Goal: Task Accomplishment & Management: Use online tool/utility

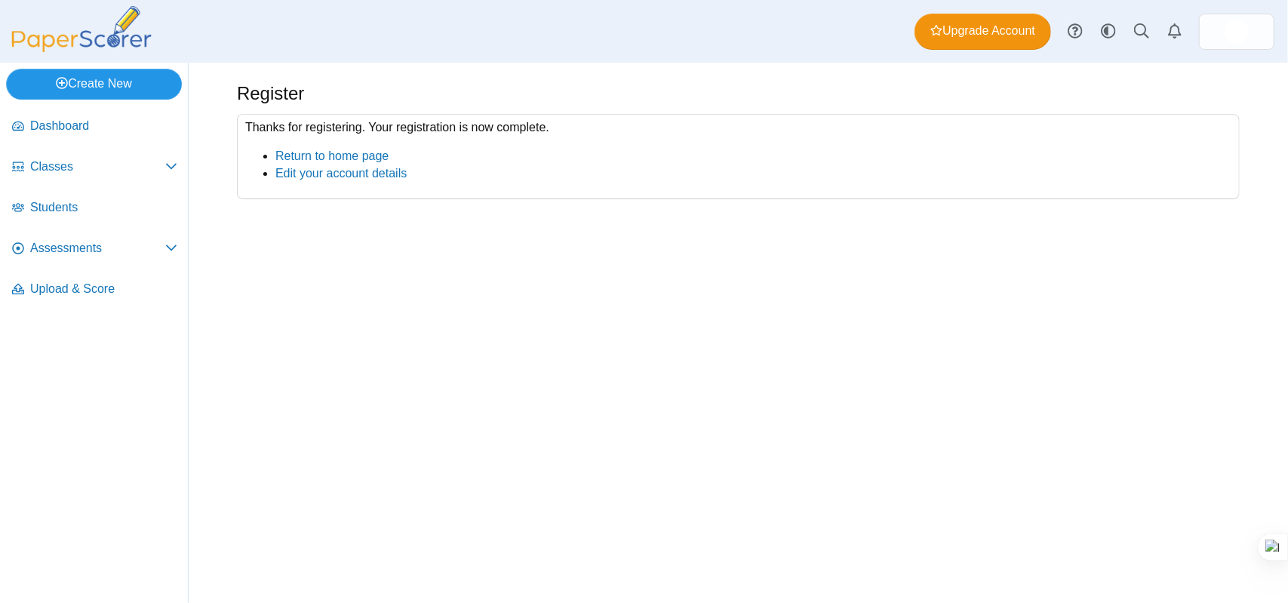
click at [127, 84] on link "Create New" at bounding box center [94, 84] width 176 height 30
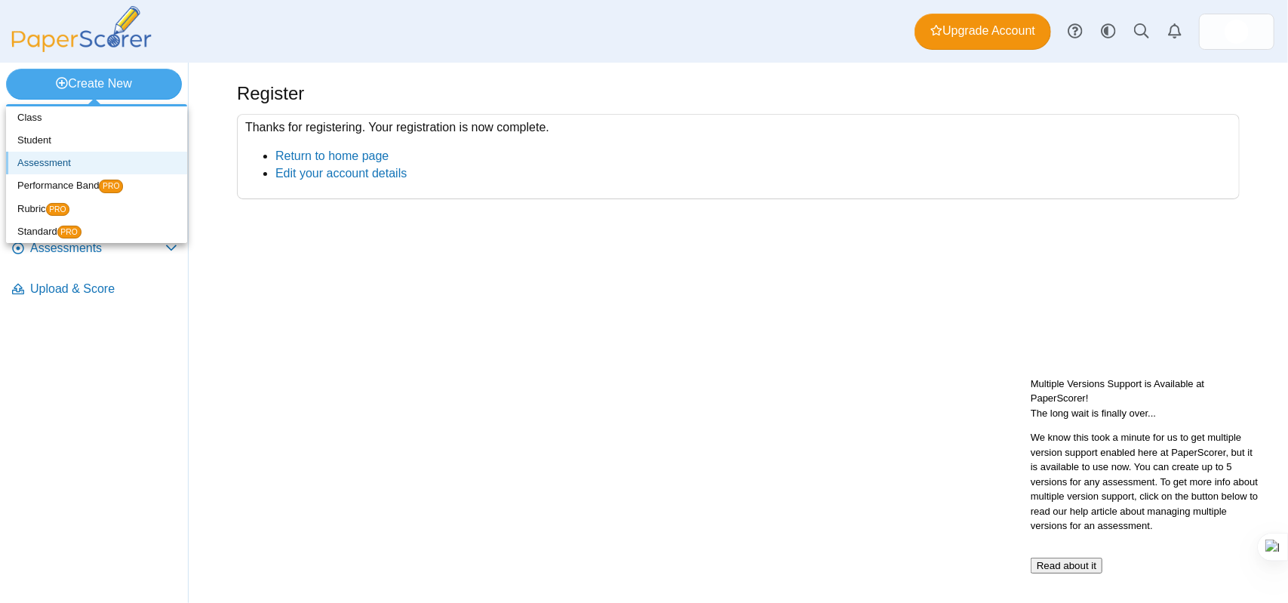
click at [70, 161] on link "Assessment" at bounding box center [96, 163] width 181 height 23
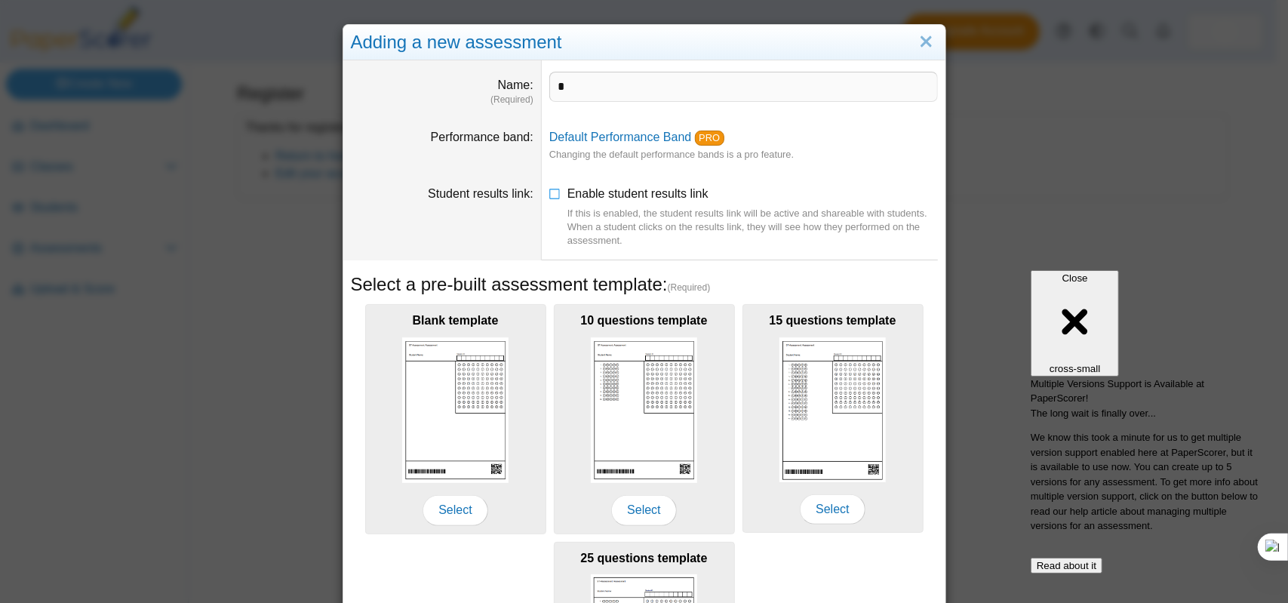
type input "*"
click at [585, 113] on dd "*" at bounding box center [744, 88] width 404 height 57
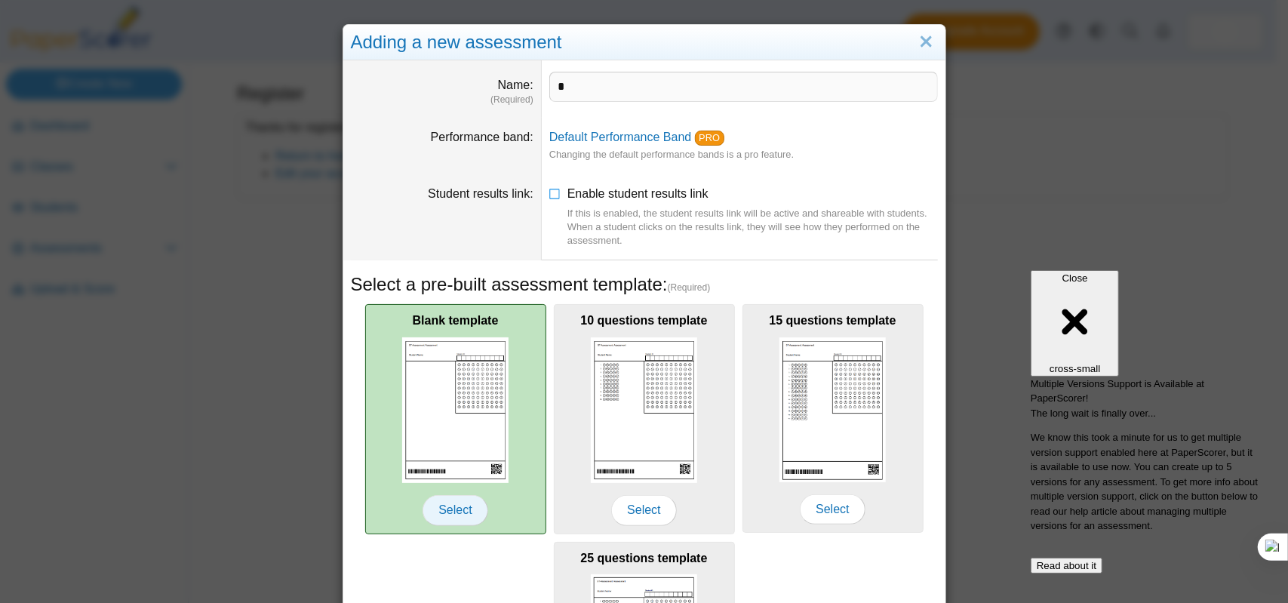
click at [448, 511] on span "Select" at bounding box center [455, 510] width 65 height 30
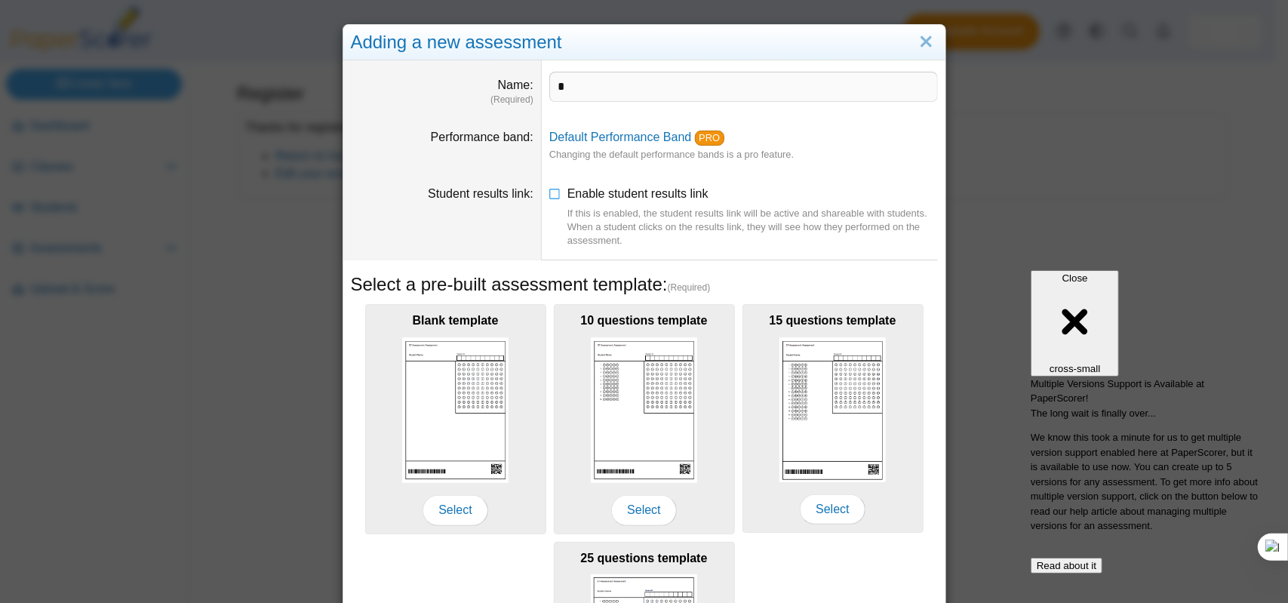
scroll to position [225, 0]
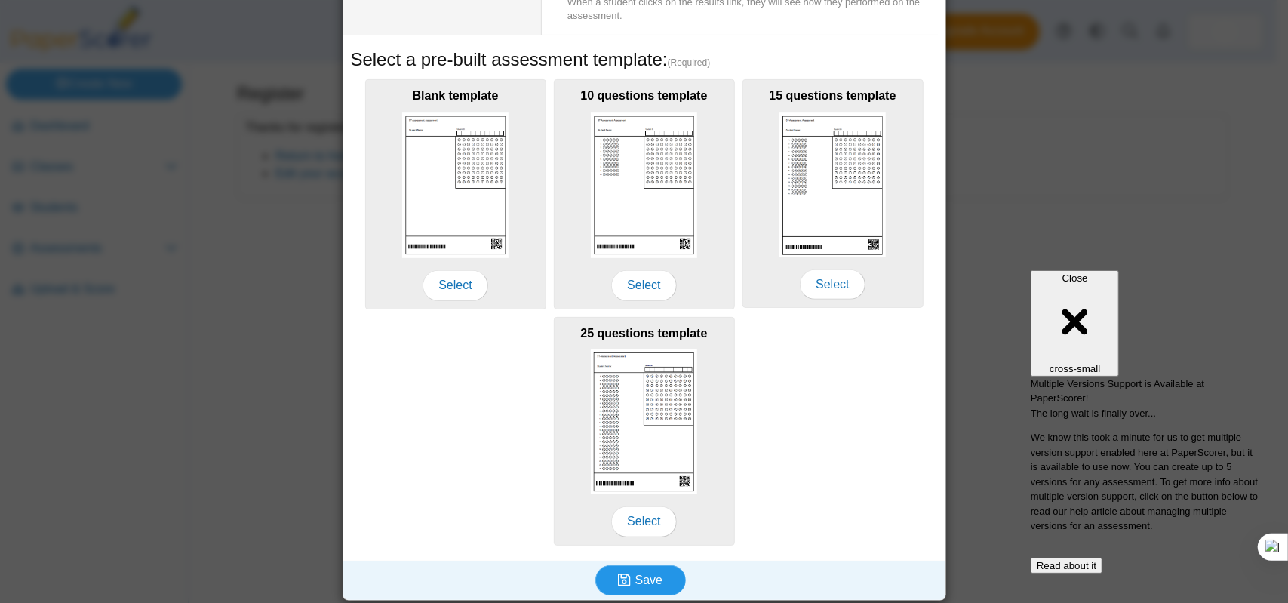
click at [653, 577] on span "Save" at bounding box center [648, 579] width 27 height 13
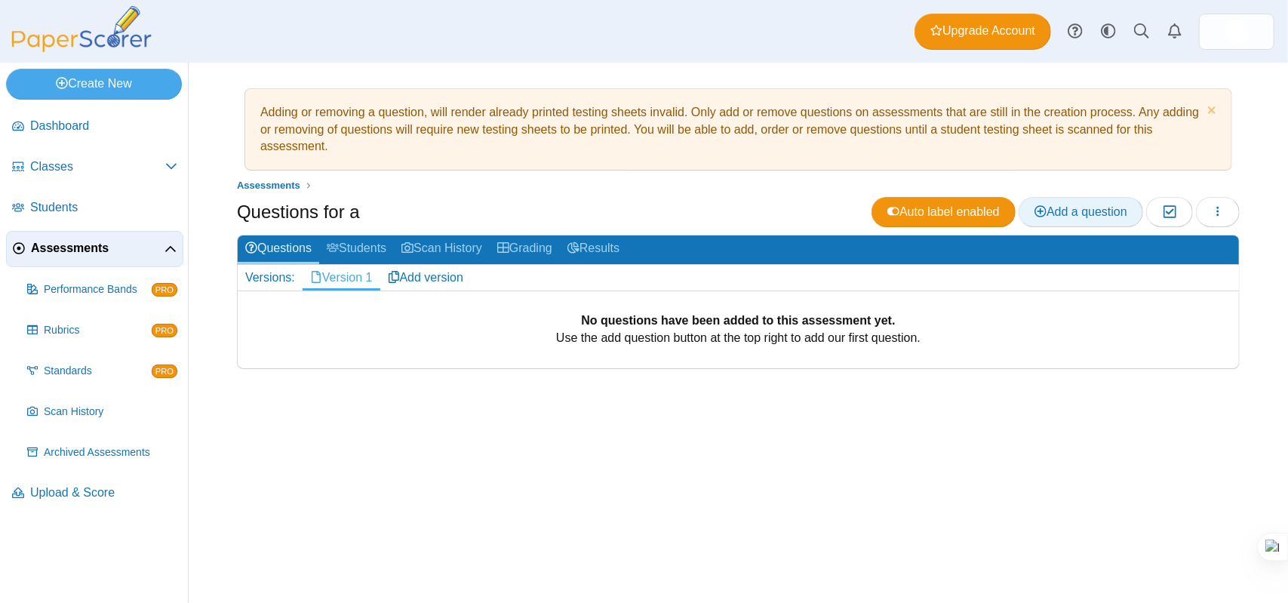
click at [1050, 214] on span "Add a question" at bounding box center [1080, 211] width 93 height 13
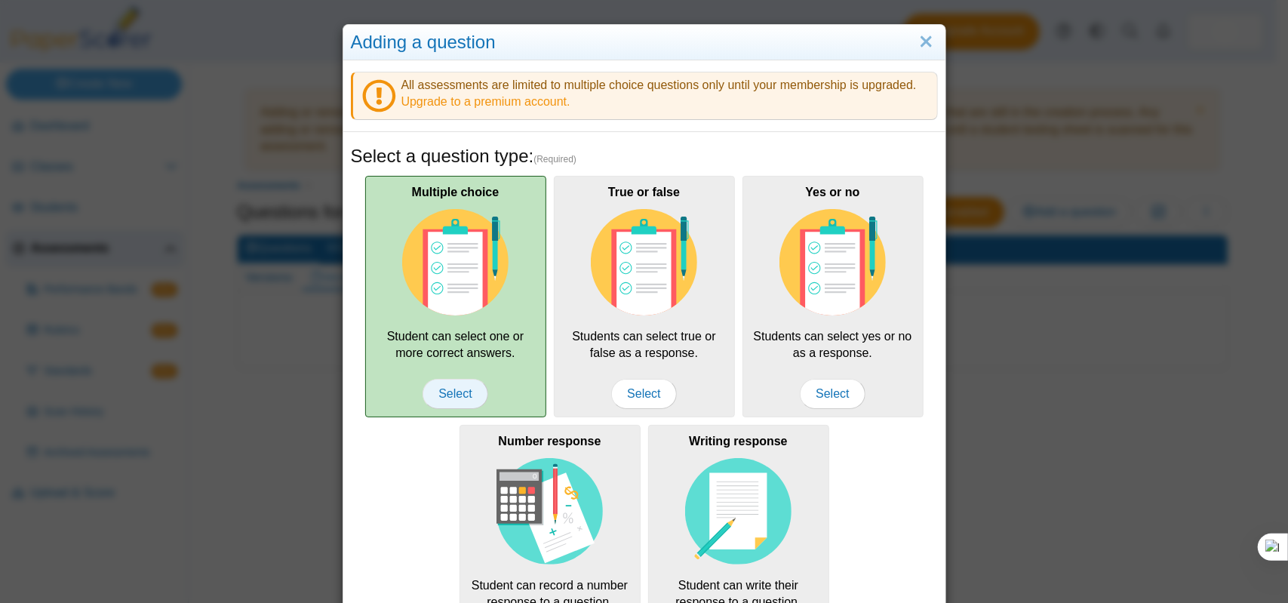
click at [448, 385] on span "Select" at bounding box center [455, 394] width 65 height 30
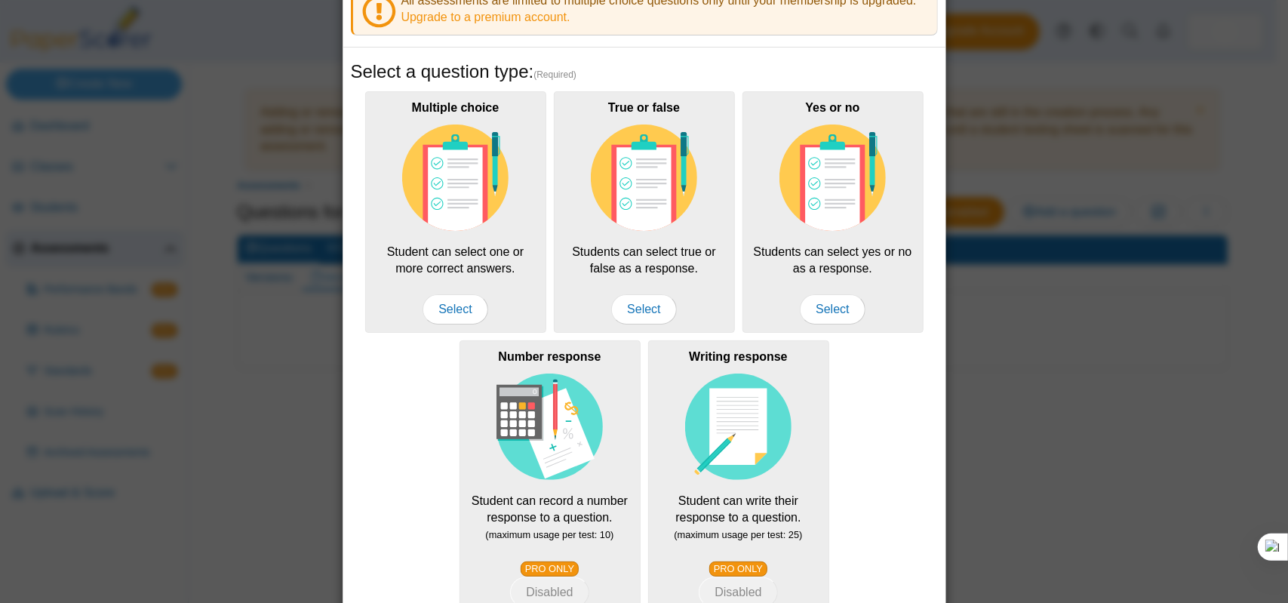
scroll to position [240, 0]
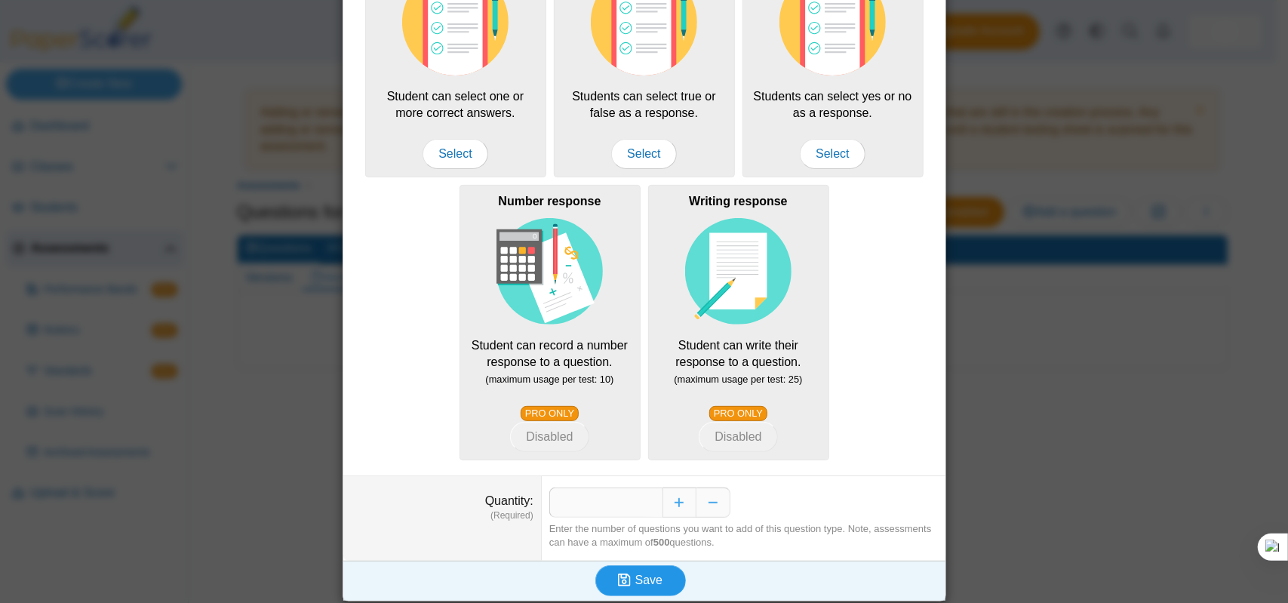
click at [665, 565] on button "Save" at bounding box center [640, 580] width 91 height 30
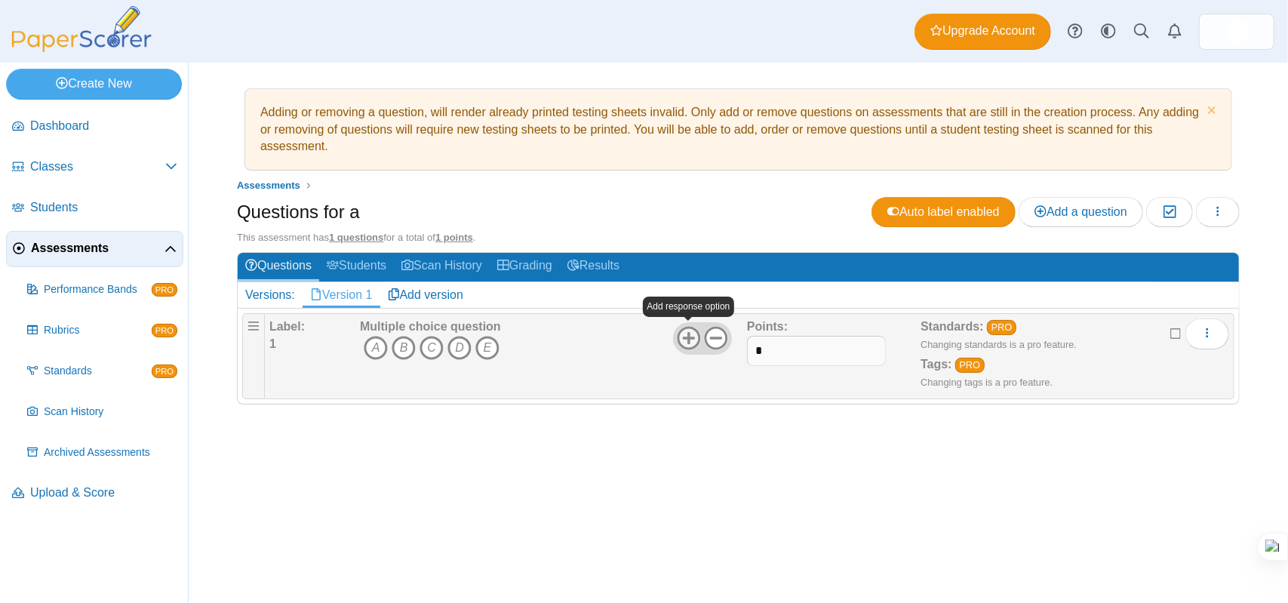
click at [687, 340] on icon at bounding box center [689, 338] width 24 height 24
click at [717, 336] on use at bounding box center [715, 338] width 23 height 23
click at [1203, 327] on icon "More options" at bounding box center [1207, 333] width 12 height 12
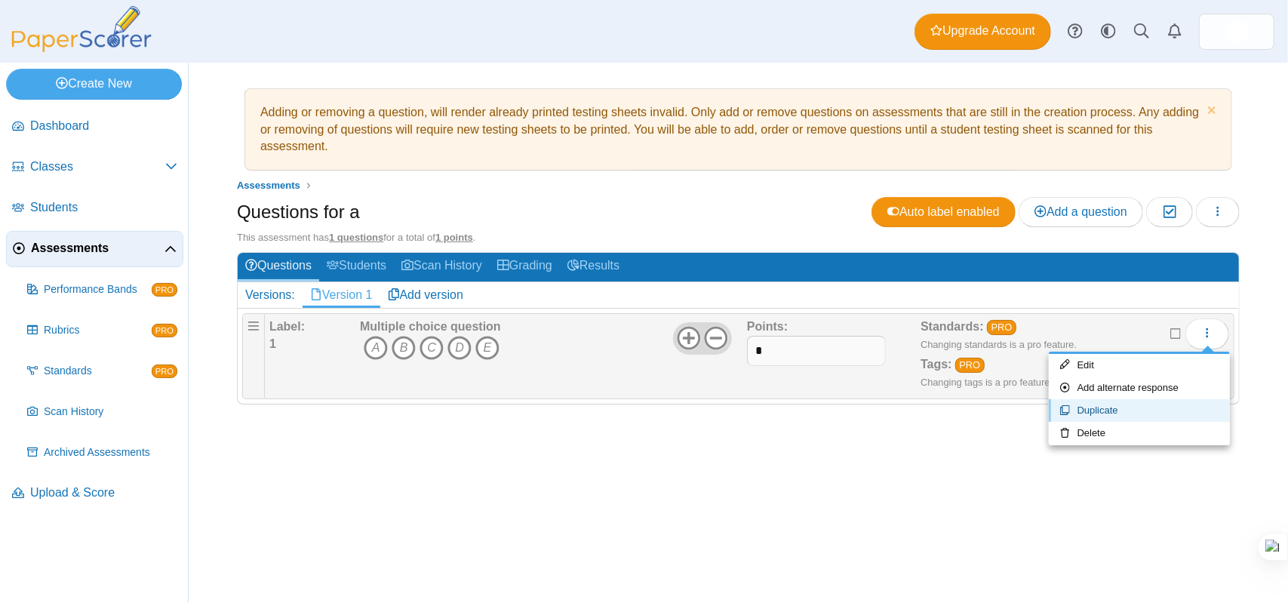
click at [1157, 417] on link "Duplicate" at bounding box center [1139, 410] width 181 height 23
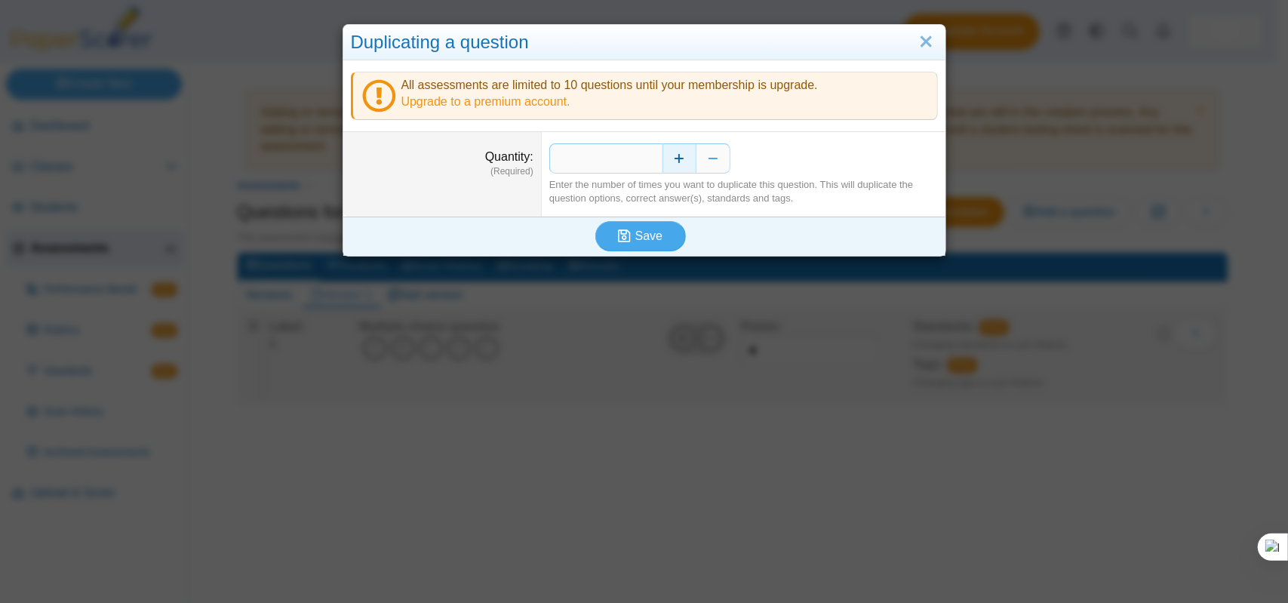
click at [673, 153] on button "Increase" at bounding box center [679, 158] width 34 height 30
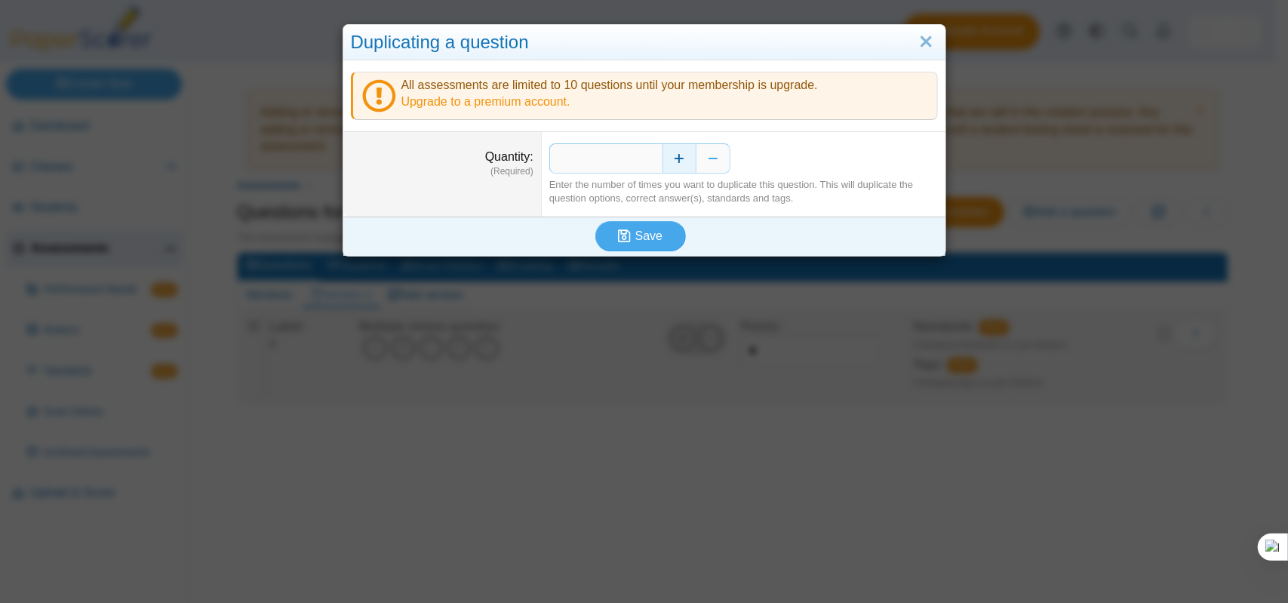
click at [673, 153] on button "Increase" at bounding box center [679, 158] width 34 height 30
type input "**"
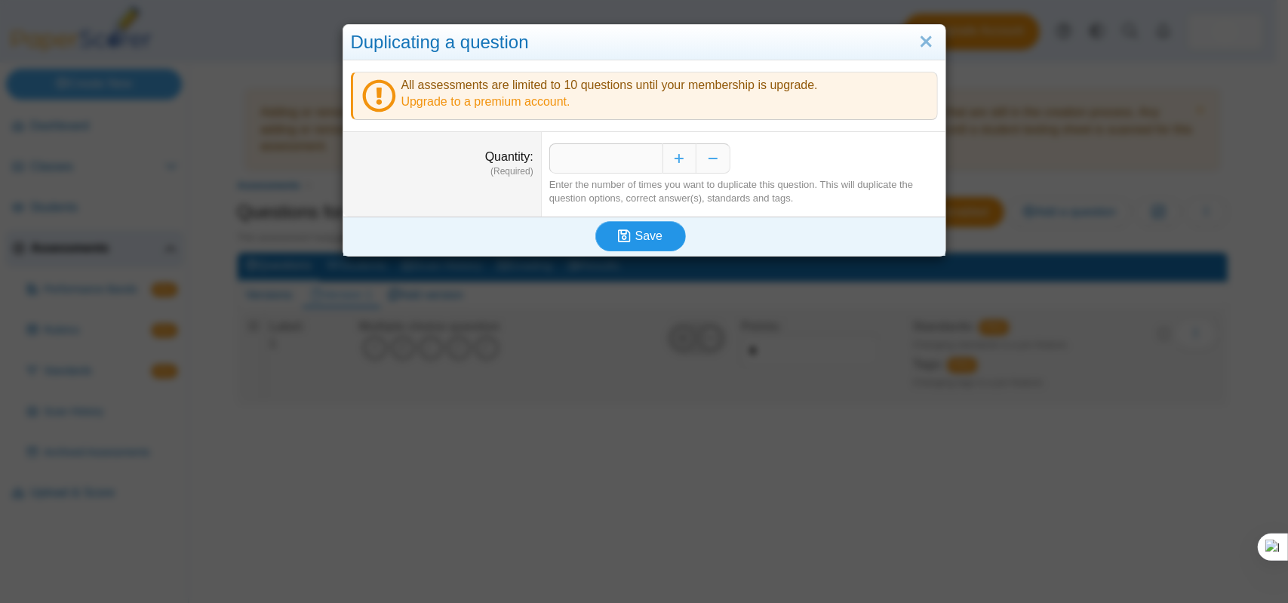
click at [643, 238] on span "Save" at bounding box center [648, 235] width 27 height 13
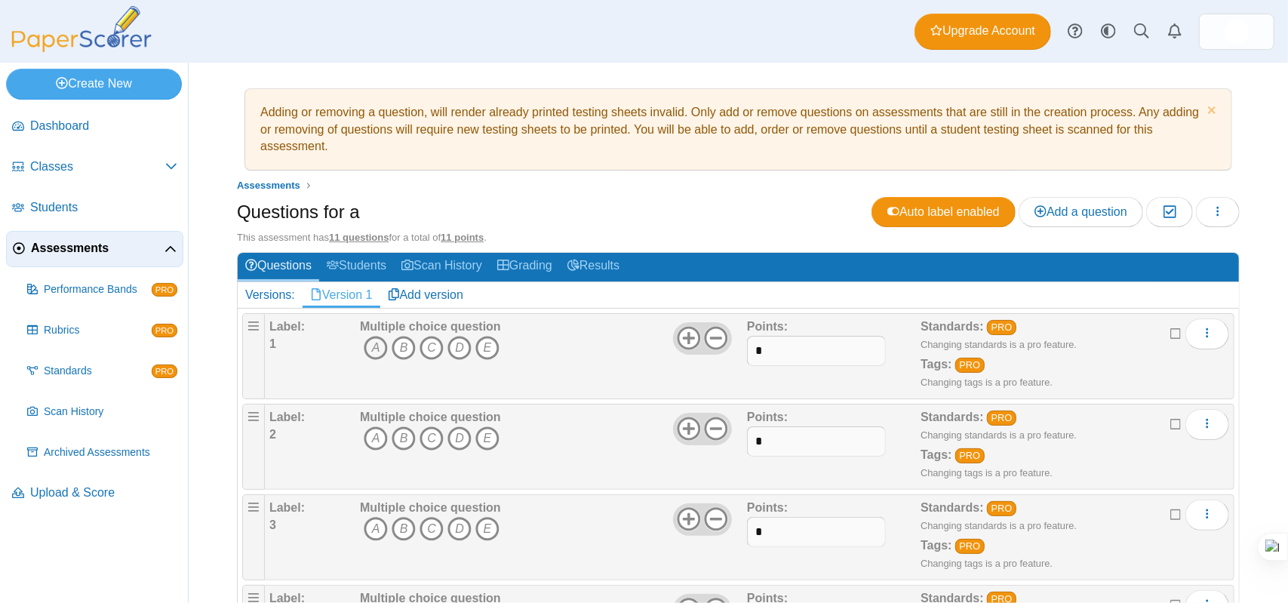
click at [373, 340] on icon "A" at bounding box center [376, 348] width 24 height 24
click at [382, 428] on icon "A" at bounding box center [376, 438] width 24 height 24
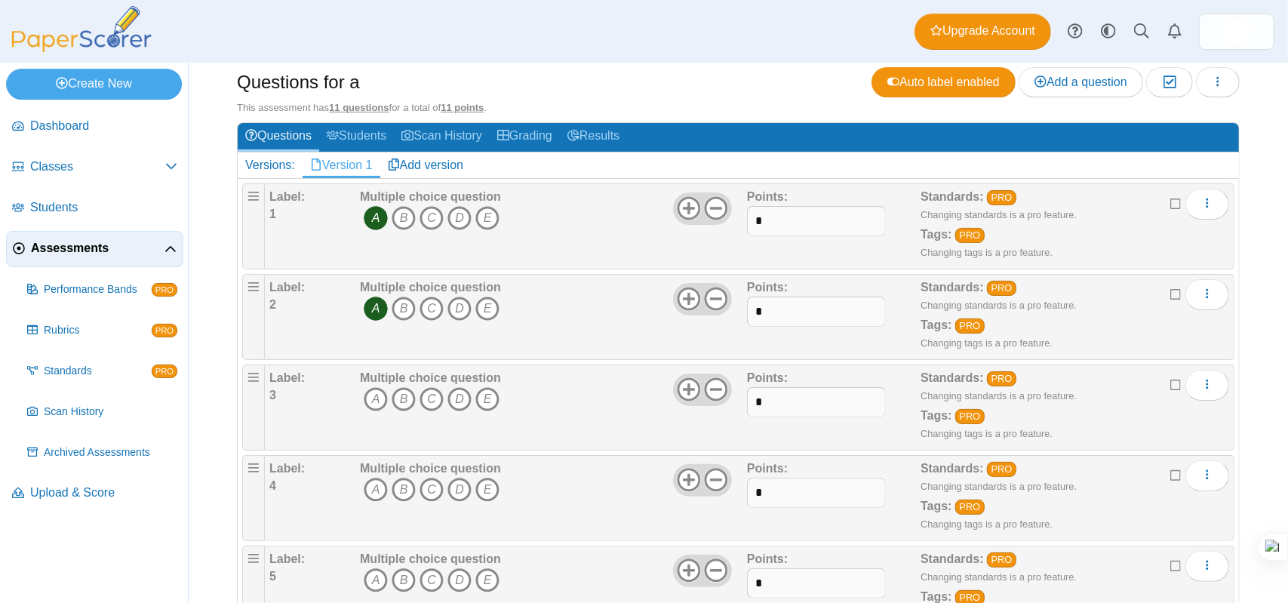
scroll to position [226, 0]
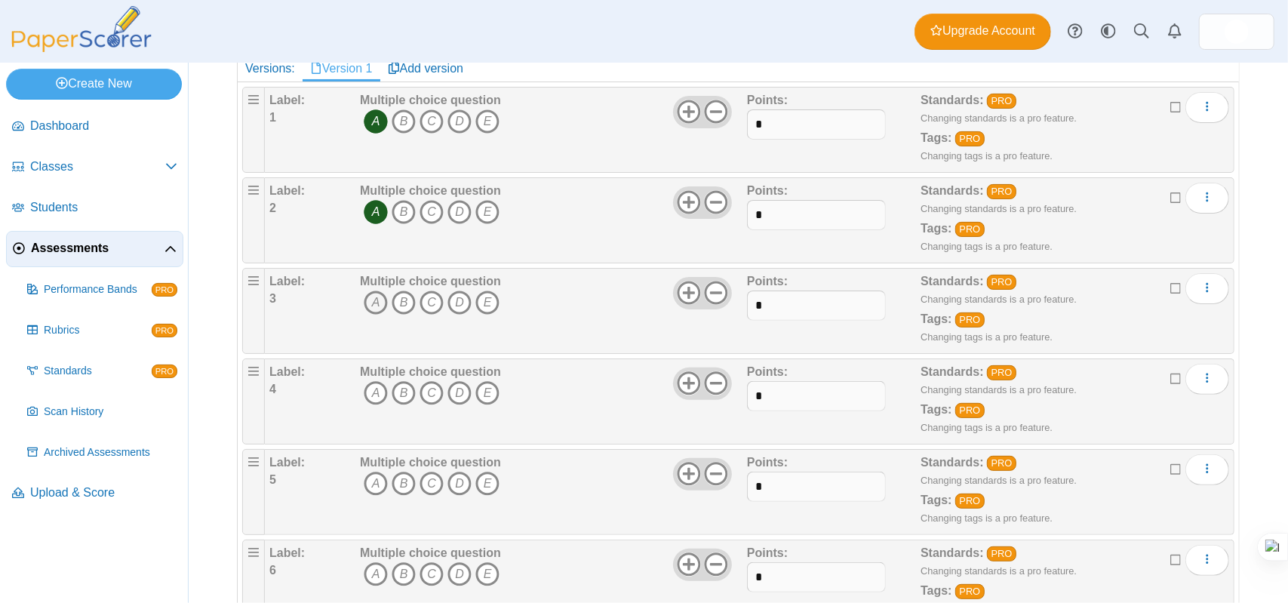
click at [373, 298] on icon "A" at bounding box center [376, 302] width 24 height 24
click at [370, 390] on icon "A" at bounding box center [376, 393] width 24 height 24
click at [379, 479] on icon "A" at bounding box center [376, 484] width 24 height 24
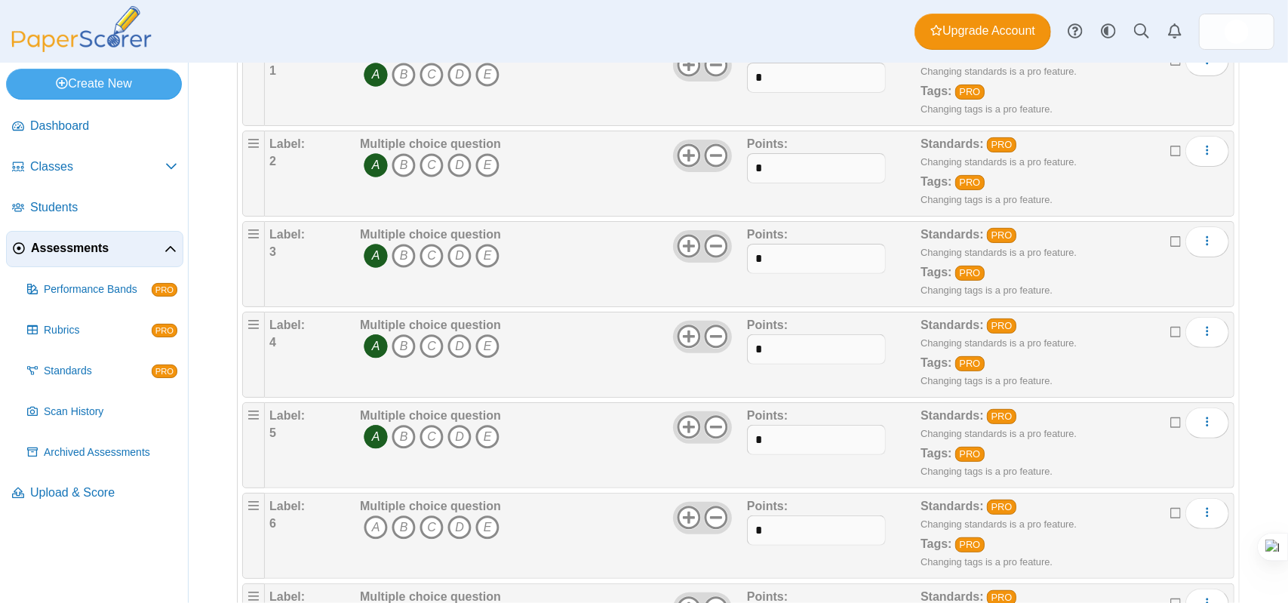
scroll to position [453, 0]
click at [370, 342] on icon "A" at bounding box center [376, 348] width 24 height 24
click at [372, 426] on icon "A" at bounding box center [376, 438] width 24 height 24
click at [371, 518] on icon "A" at bounding box center [376, 529] width 24 height 24
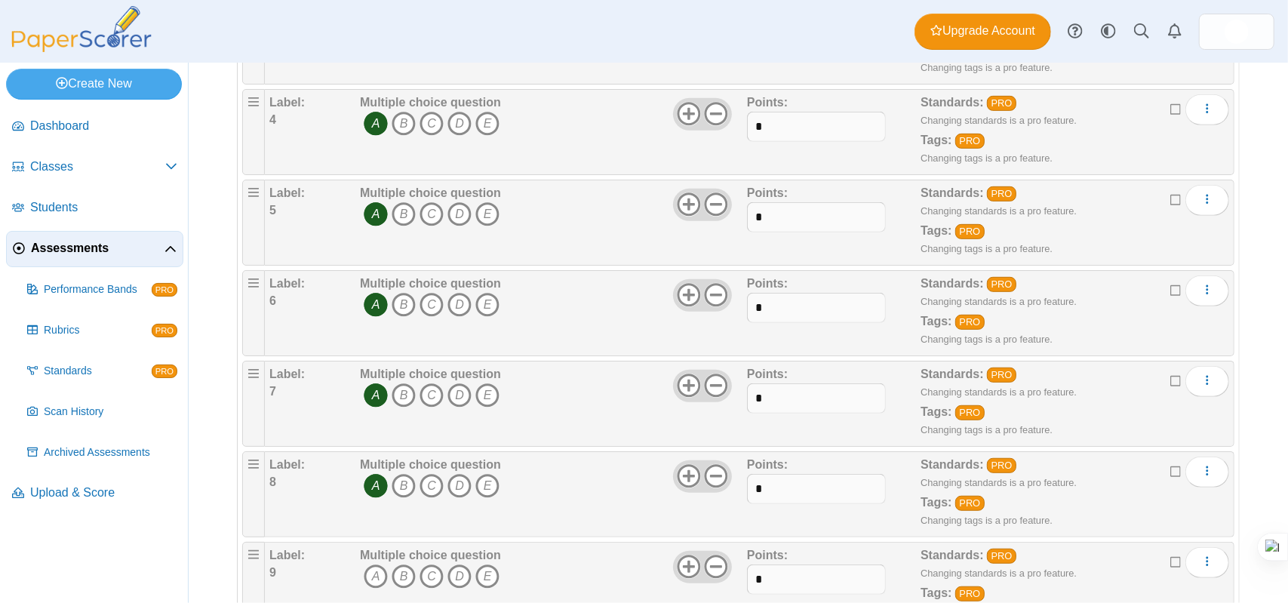
scroll to position [679, 0]
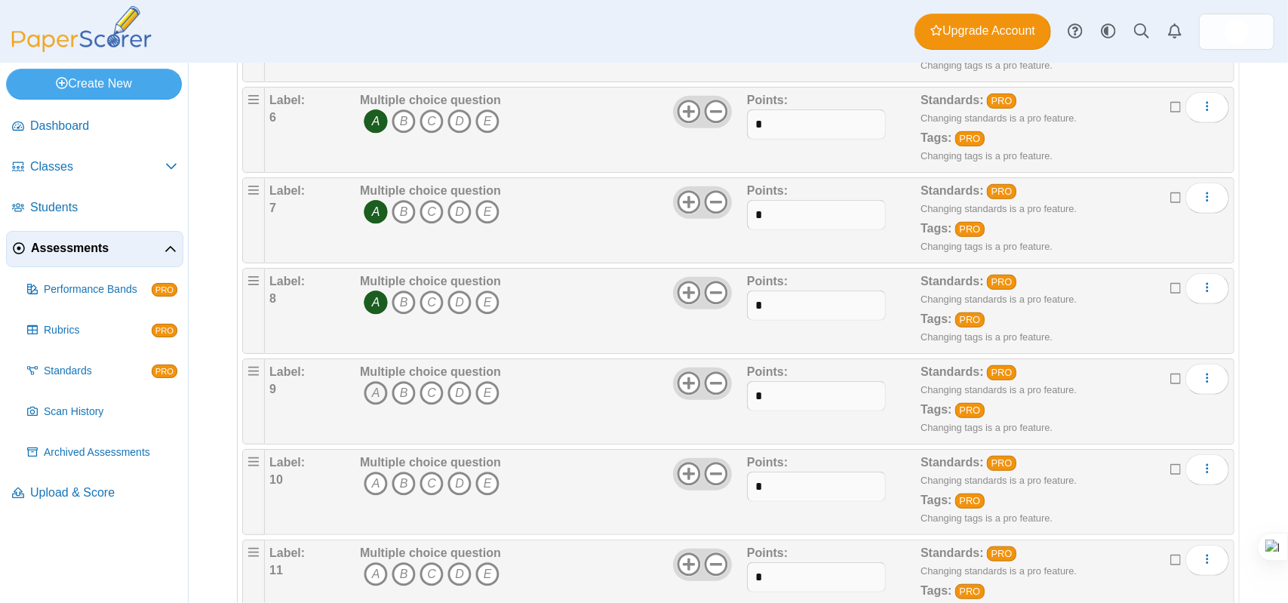
click at [377, 389] on icon "A" at bounding box center [376, 393] width 24 height 24
click at [370, 477] on icon "A" at bounding box center [376, 484] width 24 height 24
click at [371, 562] on icon "A" at bounding box center [376, 574] width 24 height 24
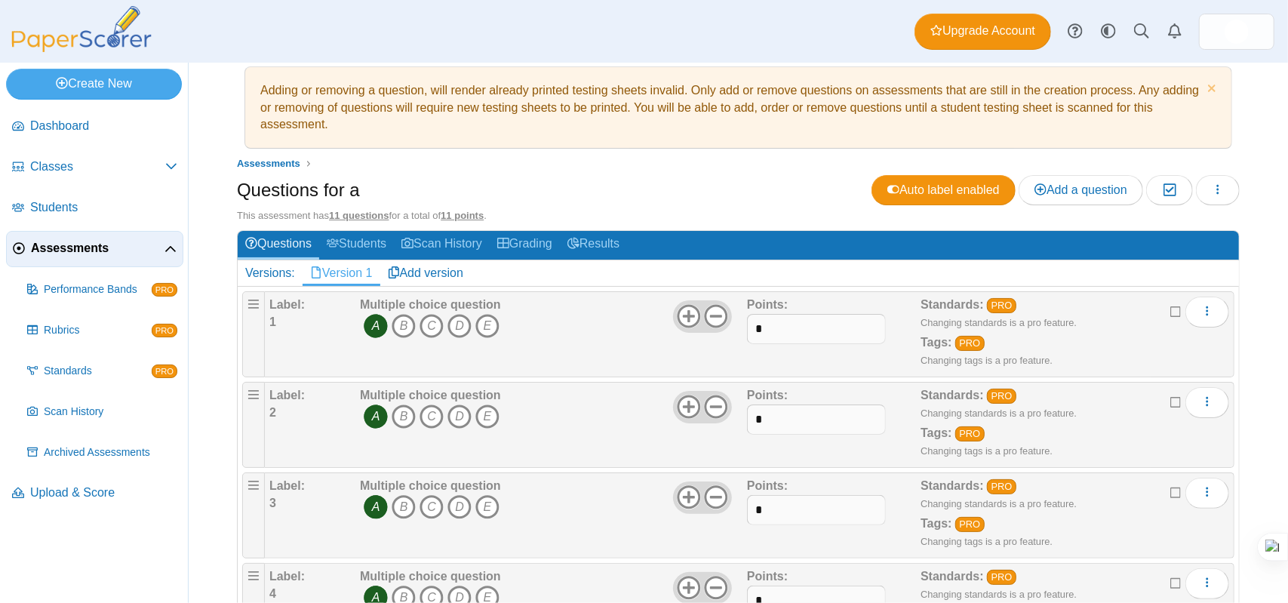
scroll to position [0, 0]
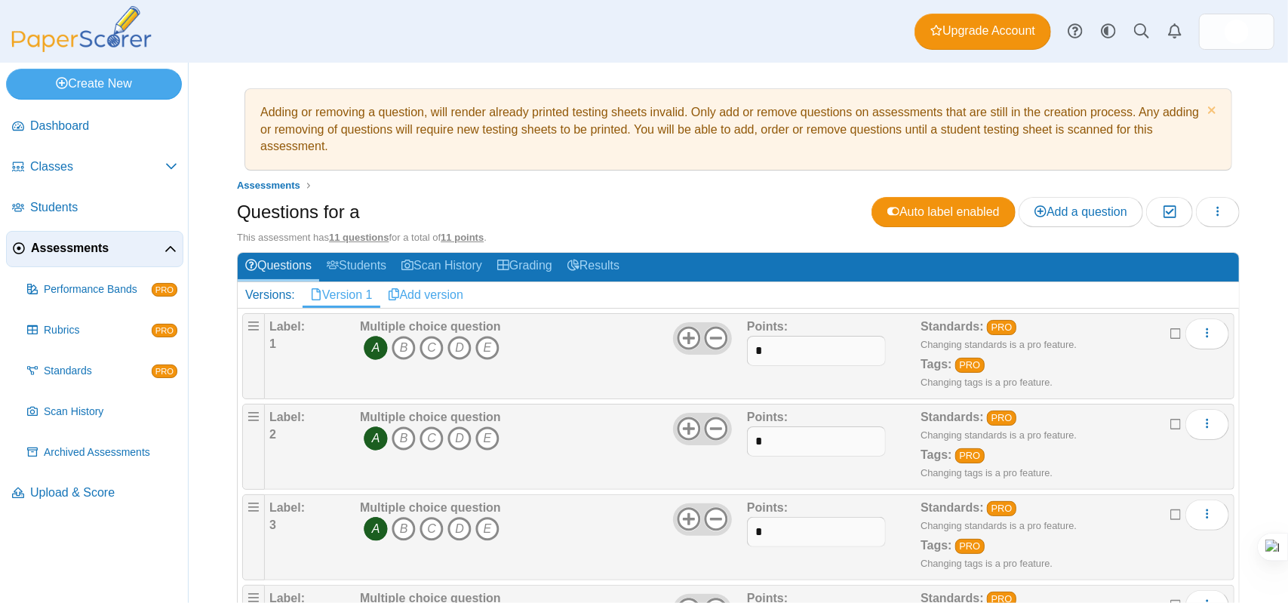
click at [429, 293] on link "Add version" at bounding box center [425, 295] width 91 height 26
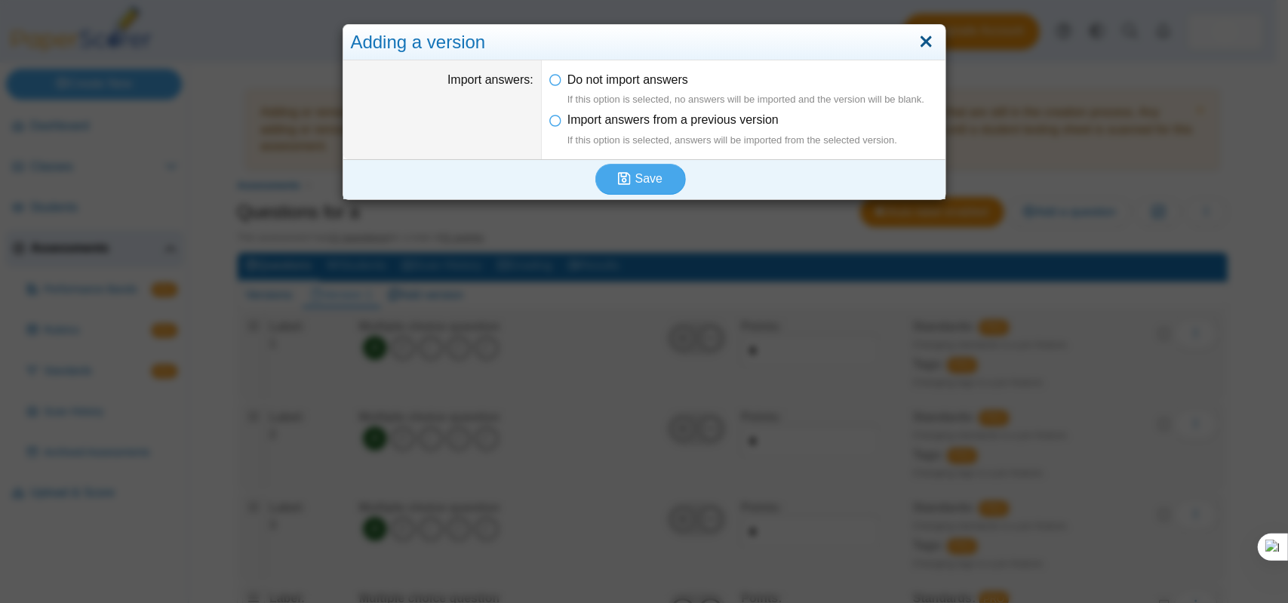
click at [922, 37] on link "Close" at bounding box center [926, 42] width 23 height 26
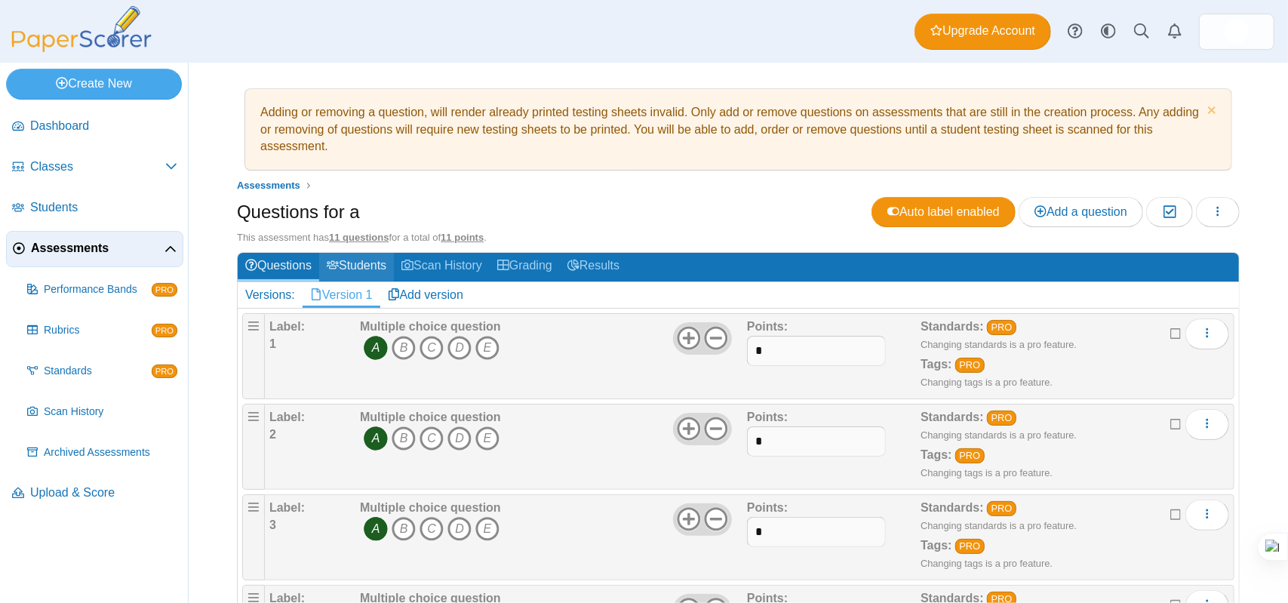
click at [360, 269] on link "Students" at bounding box center [356, 267] width 75 height 28
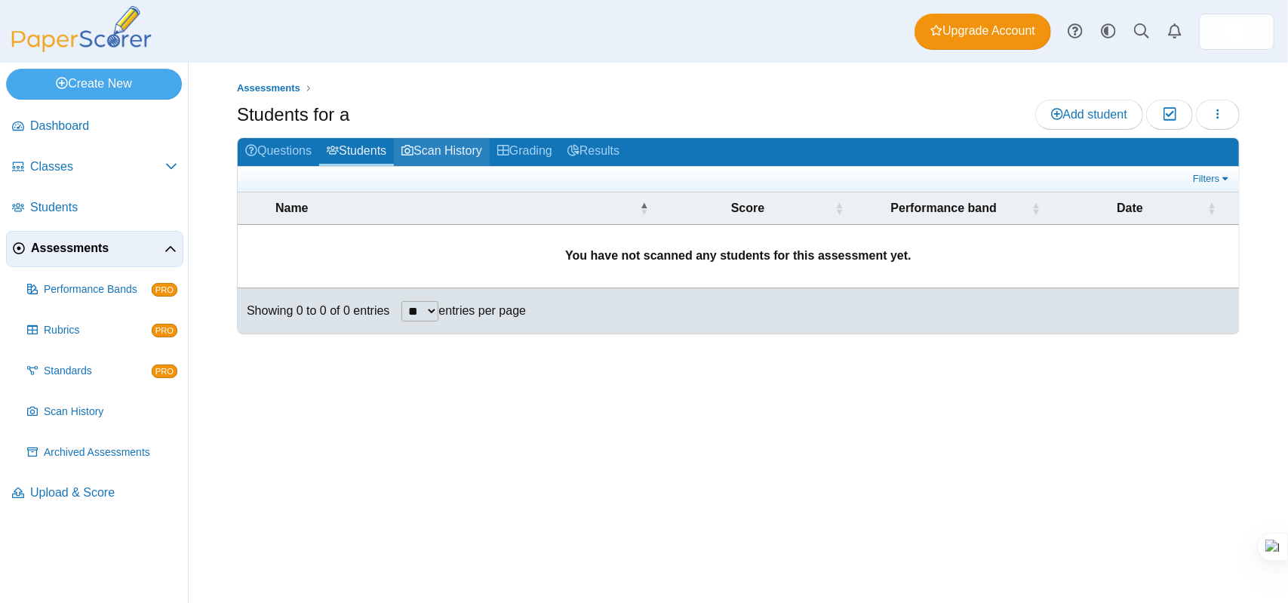
click at [432, 155] on link "Scan History" at bounding box center [442, 152] width 96 height 28
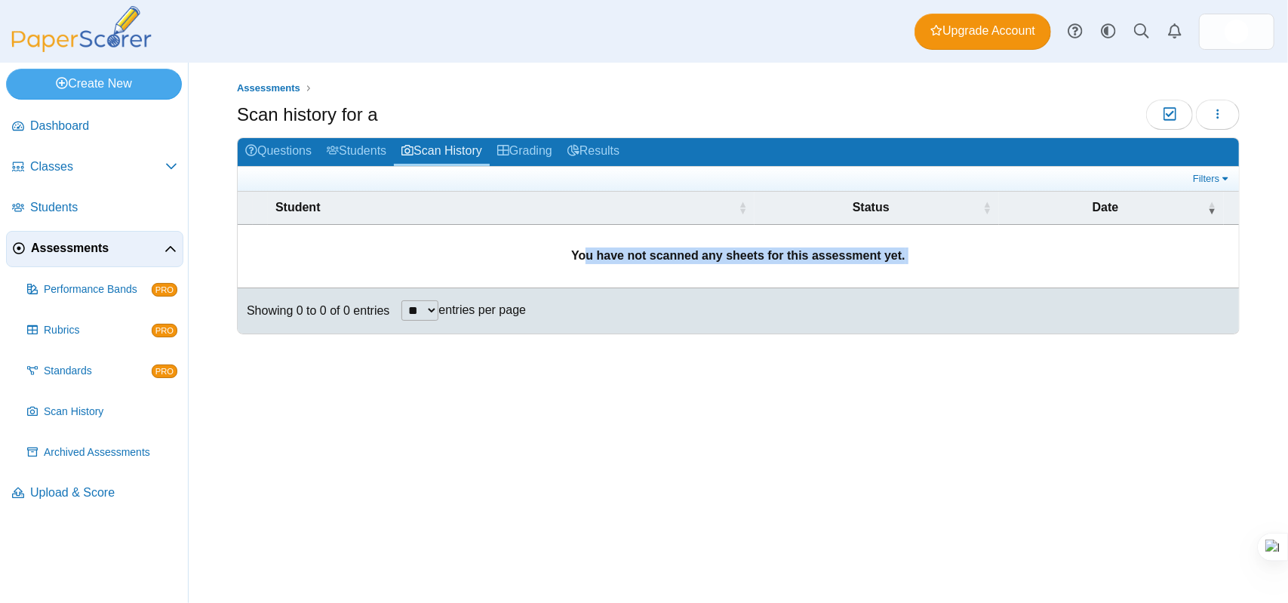
drag, startPoint x: 595, startPoint y: 255, endPoint x: 768, endPoint y: 263, distance: 173.7
click at [768, 263] on td "You have not scanned any sheets for this assessment yet." at bounding box center [738, 256] width 1001 height 63
click at [925, 415] on div "Assessments Scan history for a Moderation 0 Loading… **" at bounding box center [738, 333] width 1099 height 540
click at [545, 144] on link "Grading" at bounding box center [525, 152] width 70 height 28
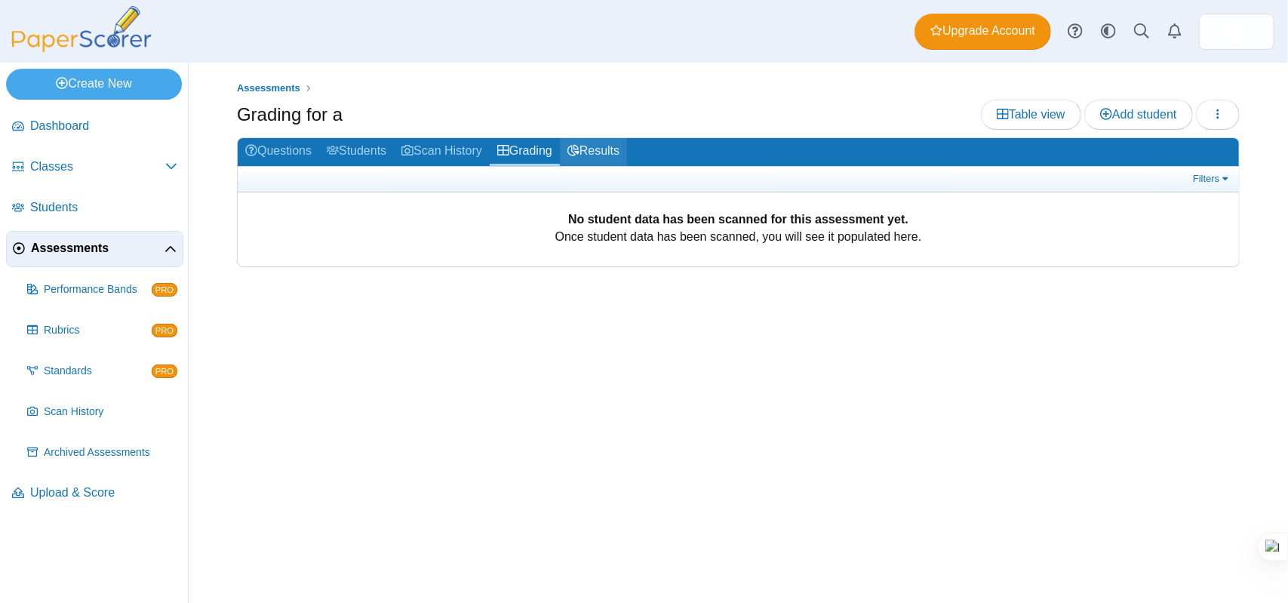
click at [610, 149] on link "Results" at bounding box center [593, 152] width 67 height 28
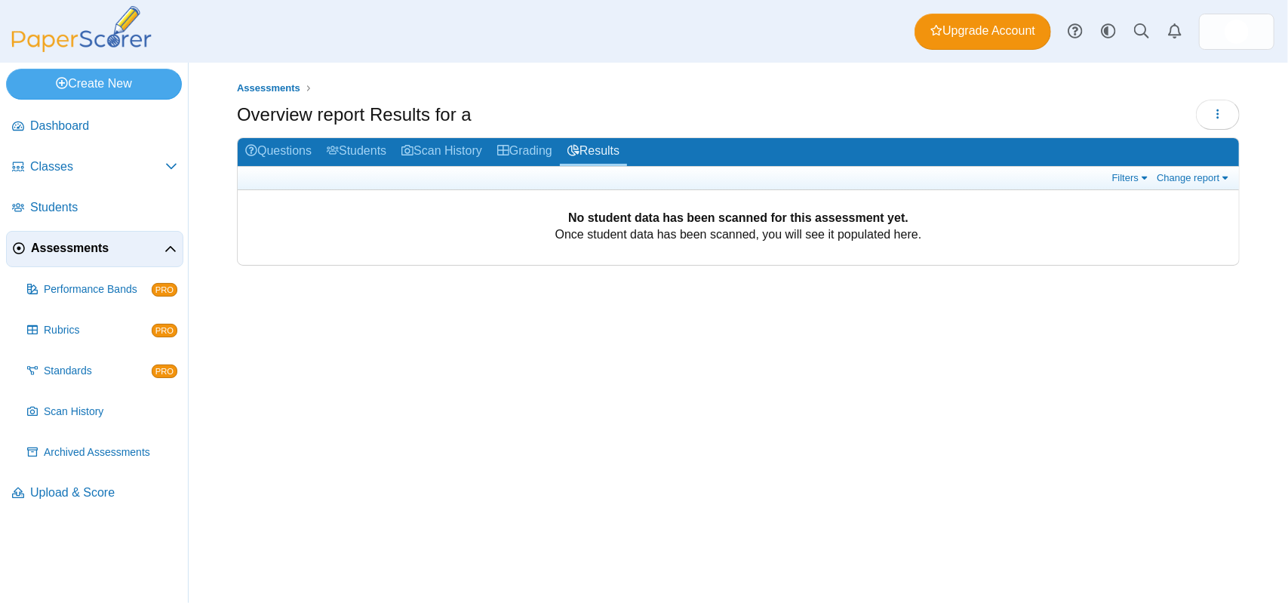
click at [438, 153] on link "Scan History" at bounding box center [442, 152] width 96 height 28
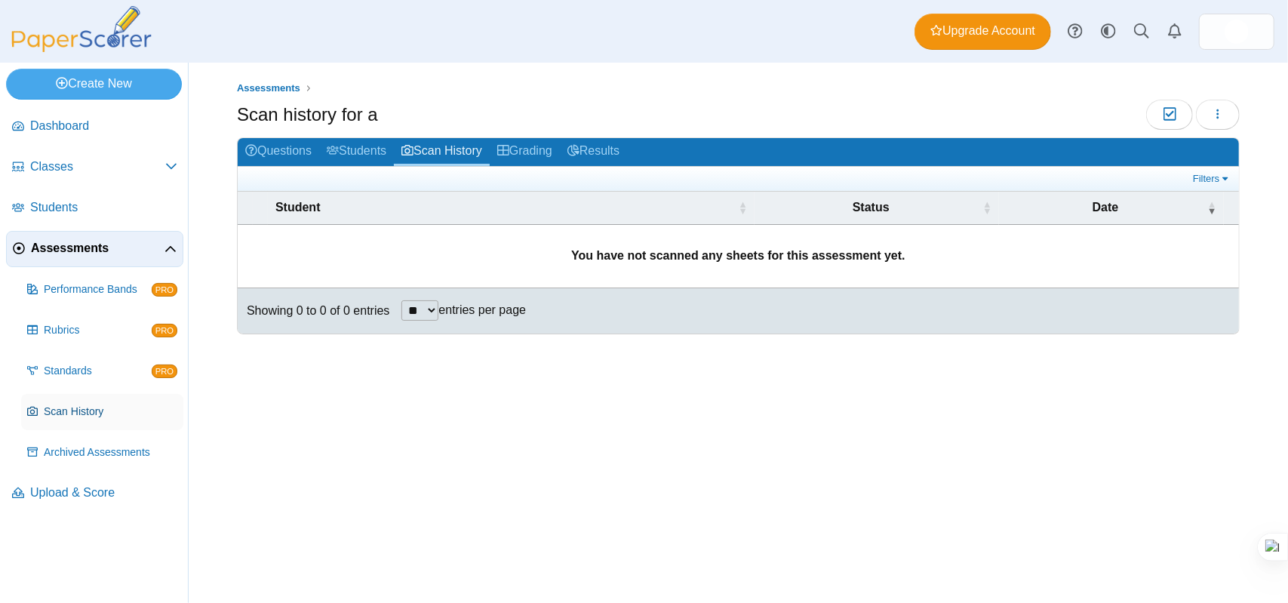
click at [103, 407] on span "Scan History" at bounding box center [111, 411] width 134 height 15
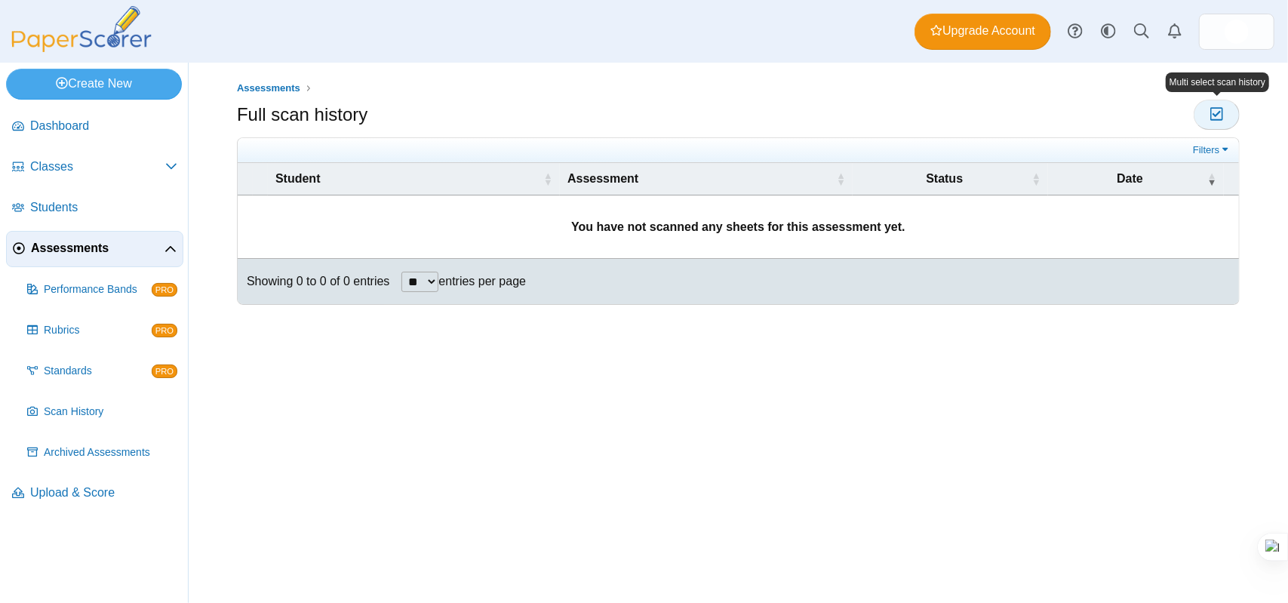
click at [1213, 108] on icon "button" at bounding box center [1217, 114] width 14 height 13
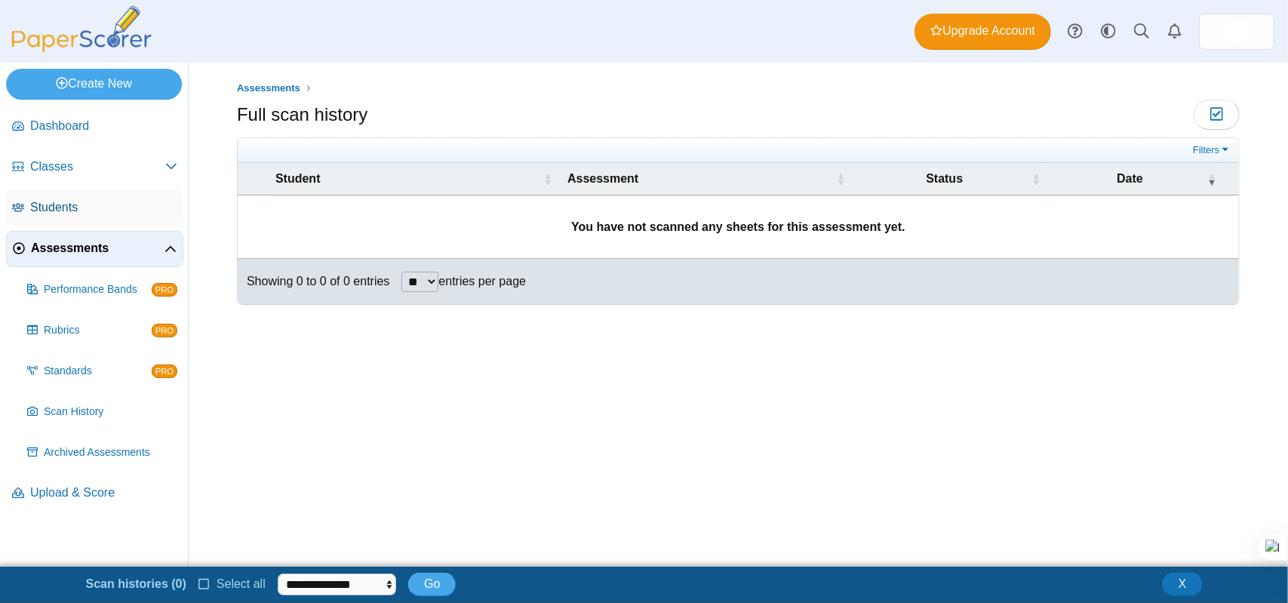
click at [88, 212] on span "Students" at bounding box center [103, 207] width 147 height 17
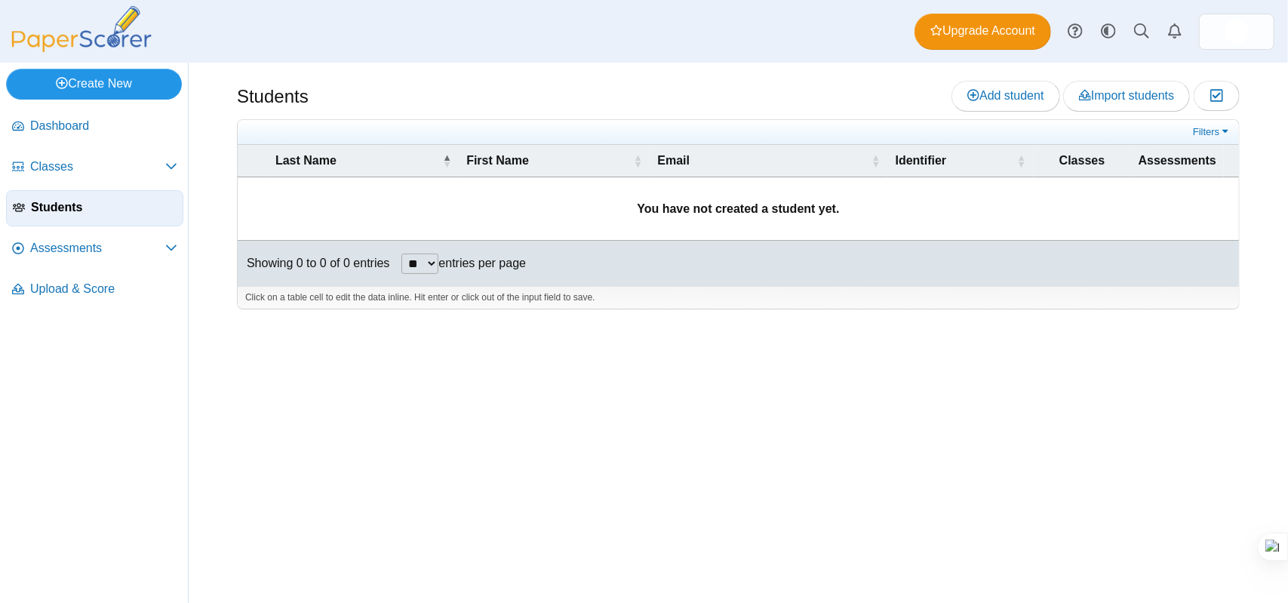
click at [127, 82] on link "Create New" at bounding box center [94, 84] width 176 height 30
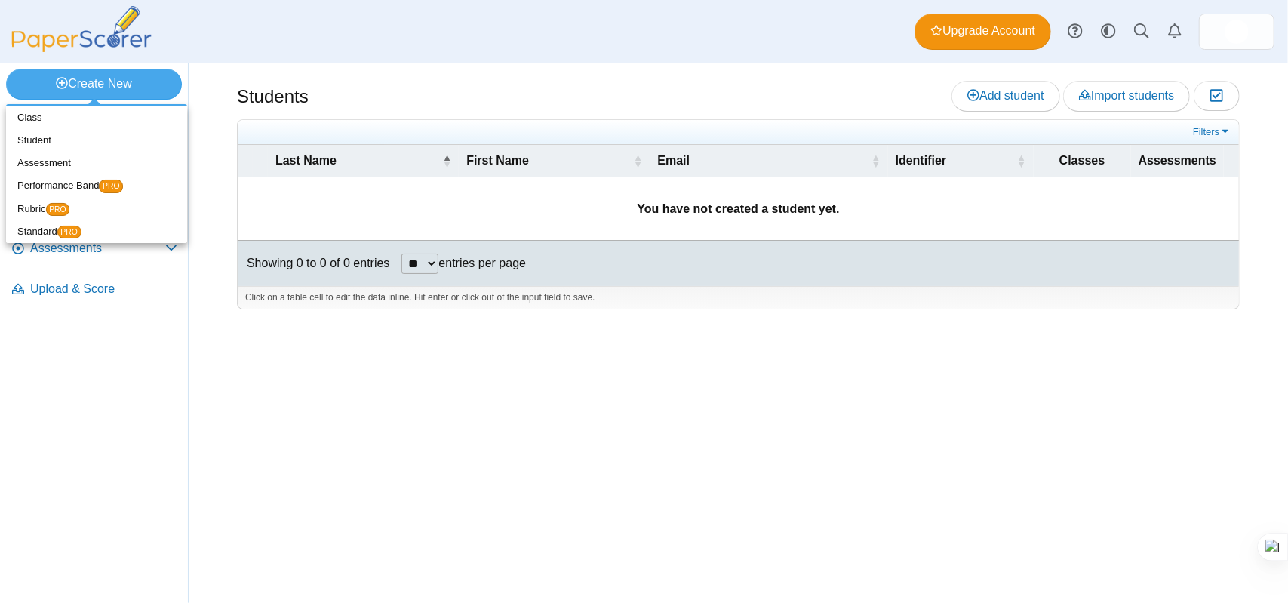
click at [445, 506] on div "Students Add student Import students Moderation 0" at bounding box center [738, 333] width 1099 height 540
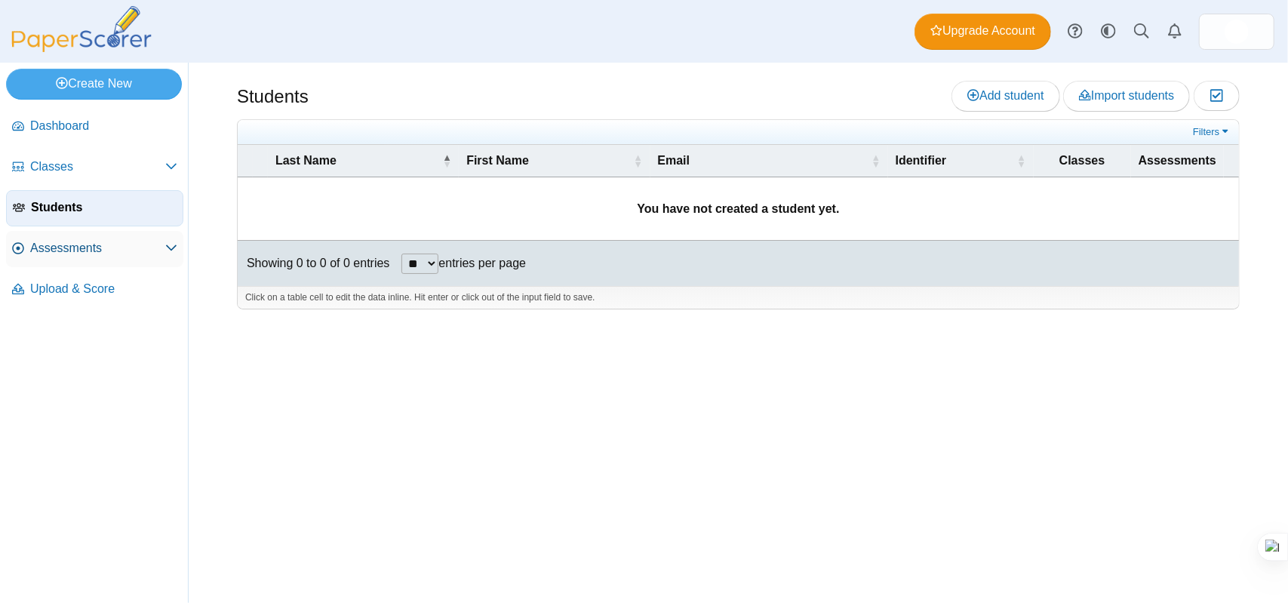
click at [129, 244] on span "Assessments" at bounding box center [97, 248] width 135 height 17
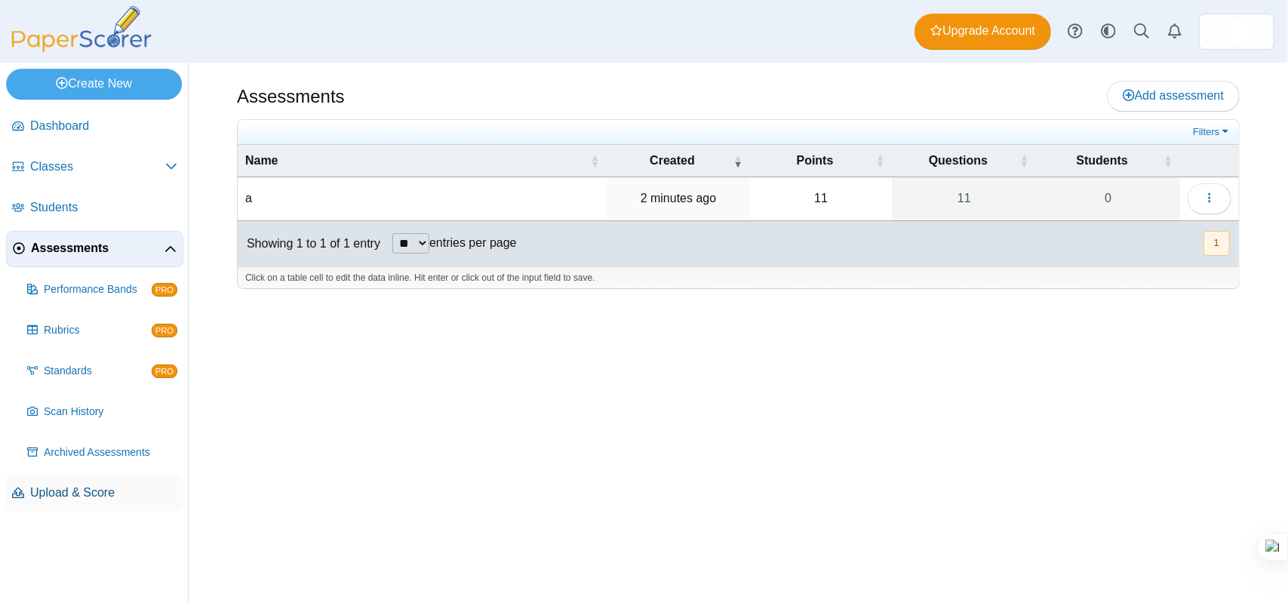
click at [103, 494] on span "Upload & Score" at bounding box center [103, 492] width 147 height 17
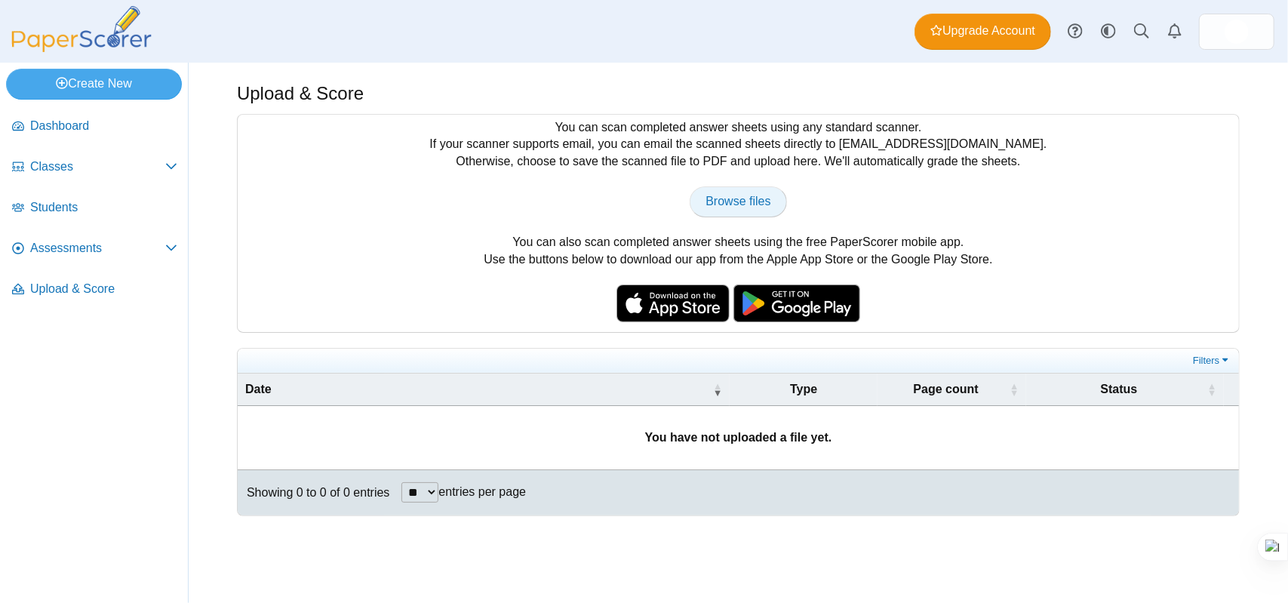
click at [730, 205] on span "Browse files" at bounding box center [737, 201] width 65 height 13
type input "**********"
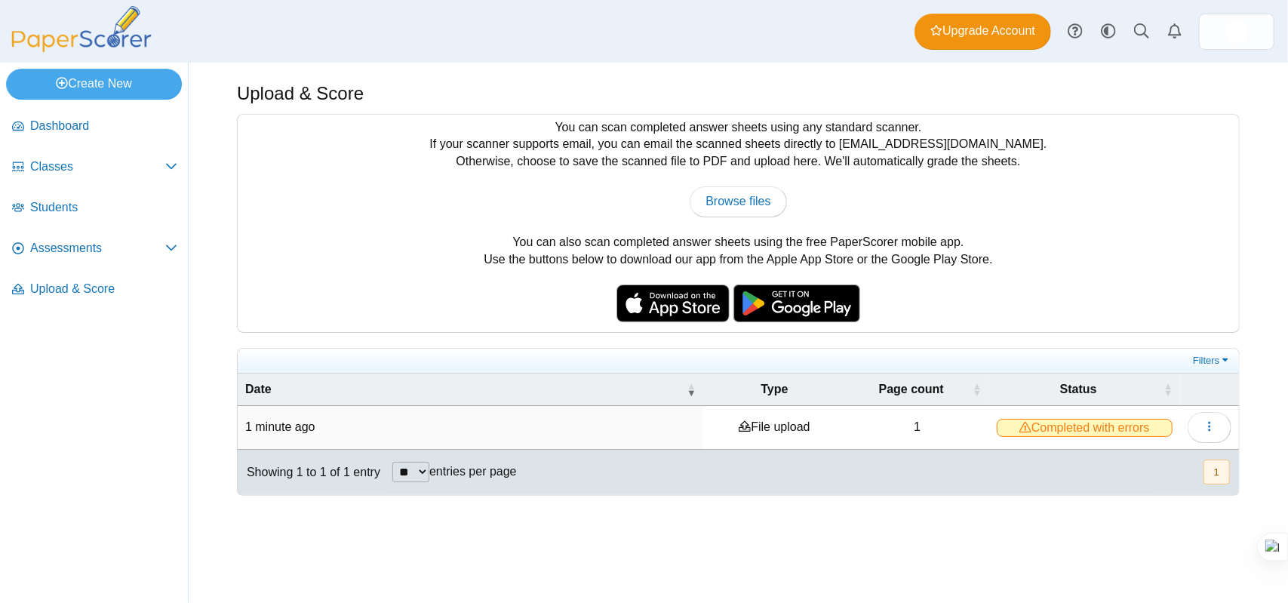
click at [1106, 425] on span "Completed with errors" at bounding box center [1085, 428] width 176 height 18
click at [784, 427] on td "File upload" at bounding box center [774, 427] width 143 height 43
click at [1202, 422] on button "button" at bounding box center [1210, 427] width 44 height 30
click at [1138, 456] on link "View scanned pages" at bounding box center [1140, 458] width 181 height 23
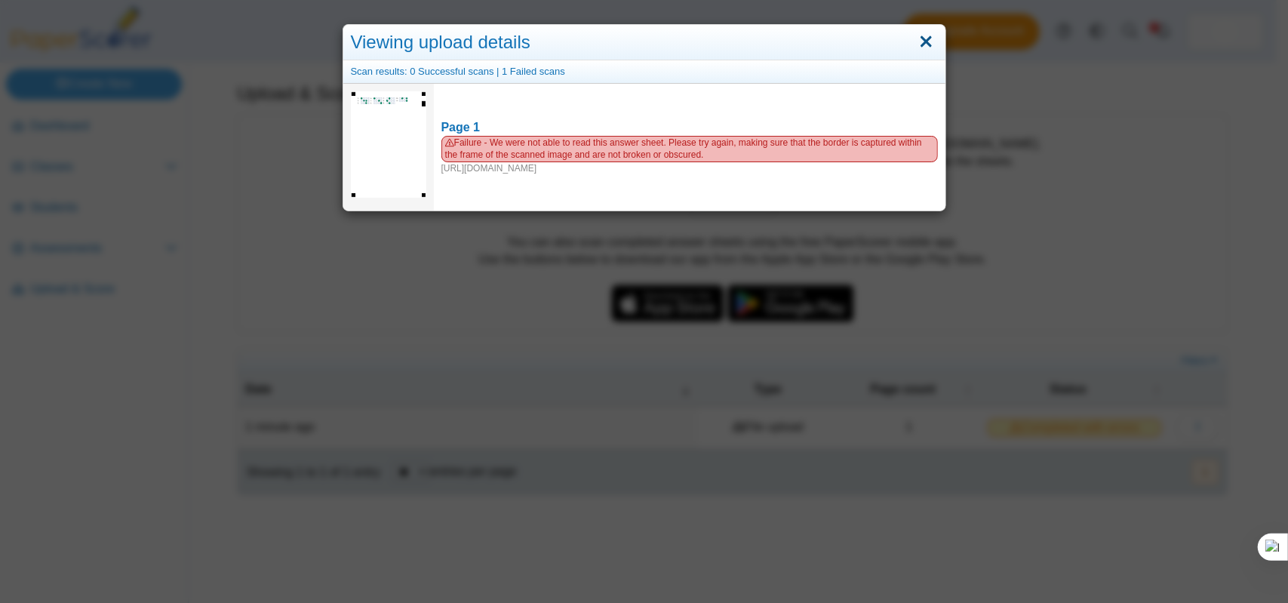
click at [922, 48] on link "Close" at bounding box center [926, 42] width 23 height 26
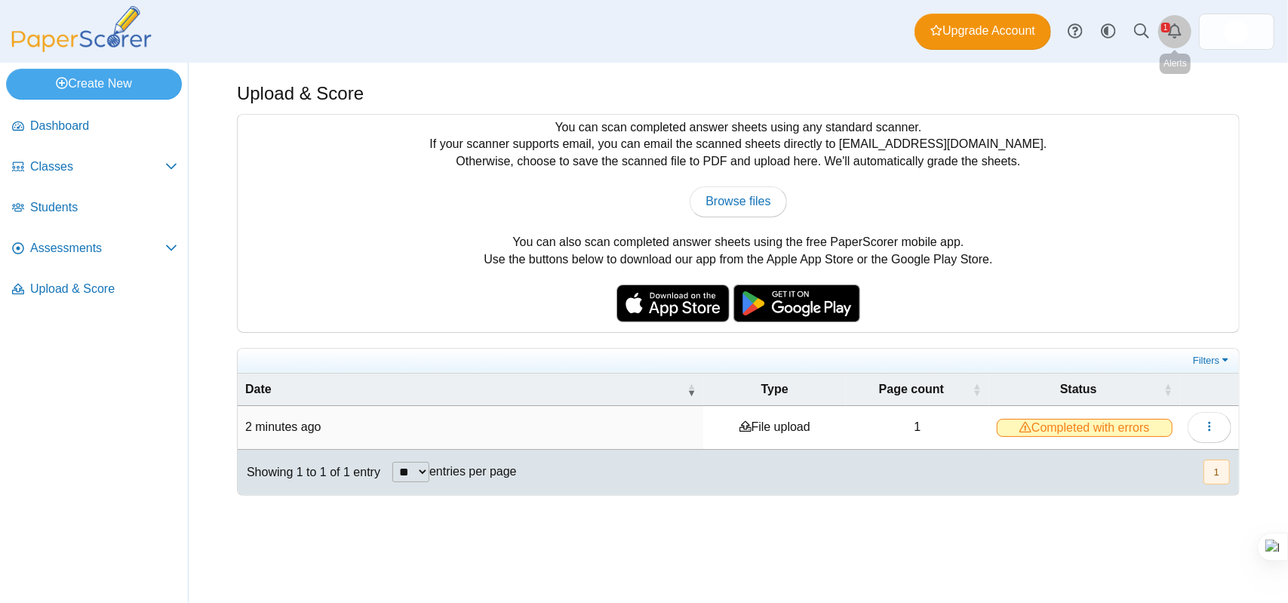
click at [1179, 37] on icon "Alerts" at bounding box center [1174, 30] width 15 height 15
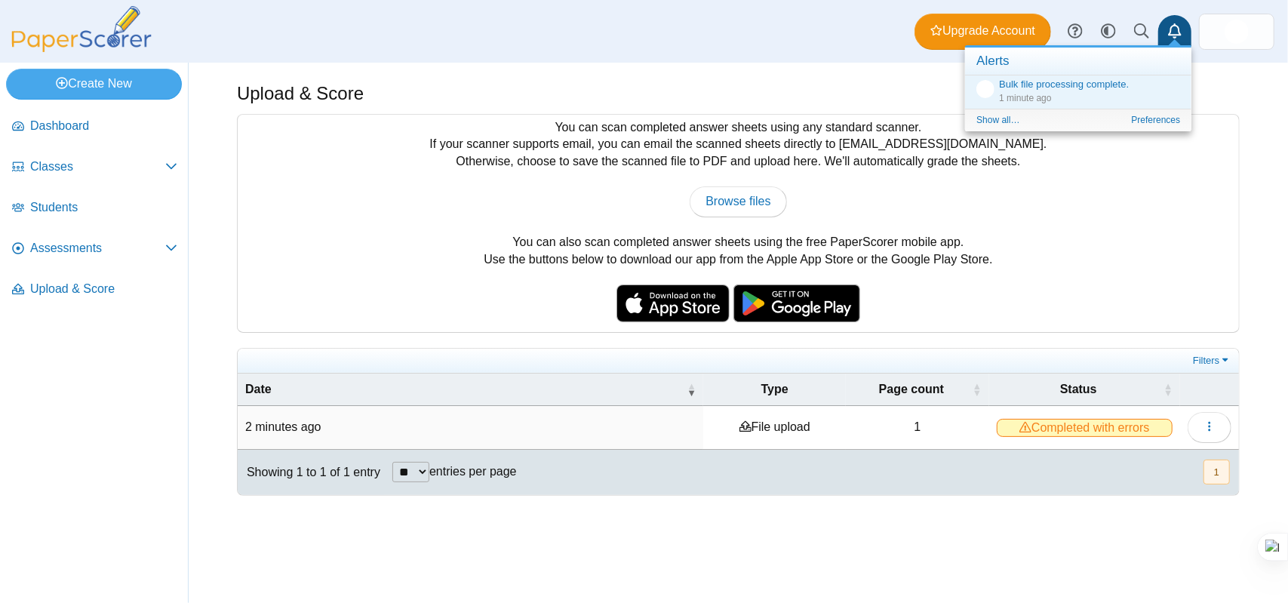
click at [1100, 284] on div "You can scan completed answer sheets using any standard scanner. If your scanne…" at bounding box center [738, 223] width 1001 height 217
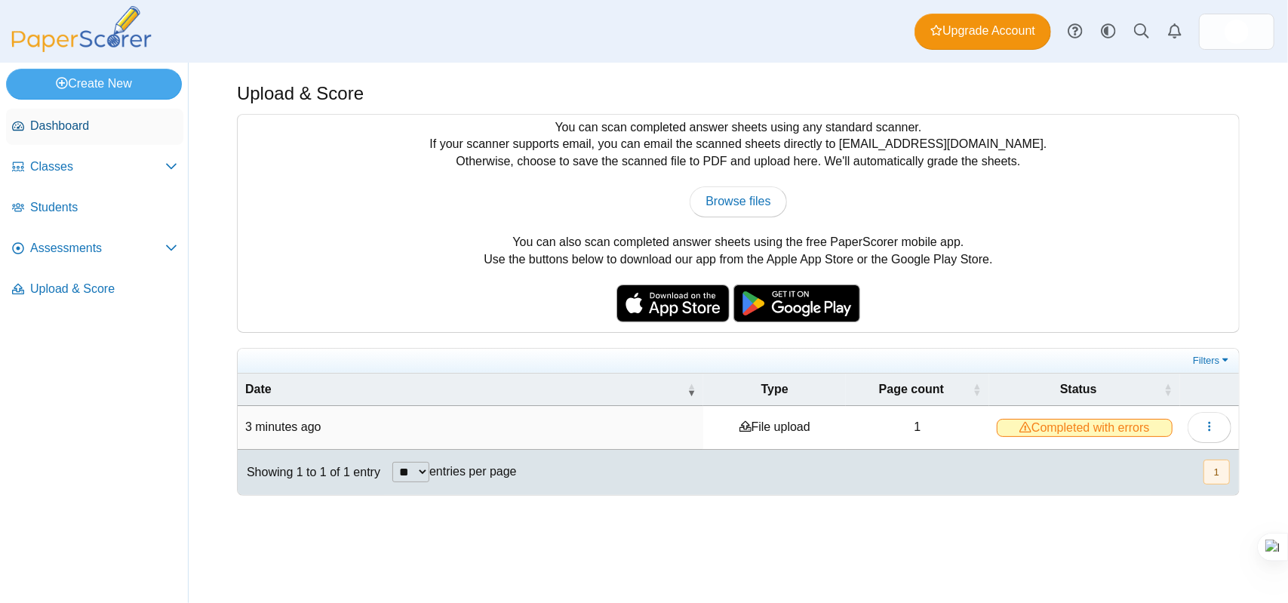
click at [68, 135] on link "Dashboard" at bounding box center [94, 127] width 177 height 36
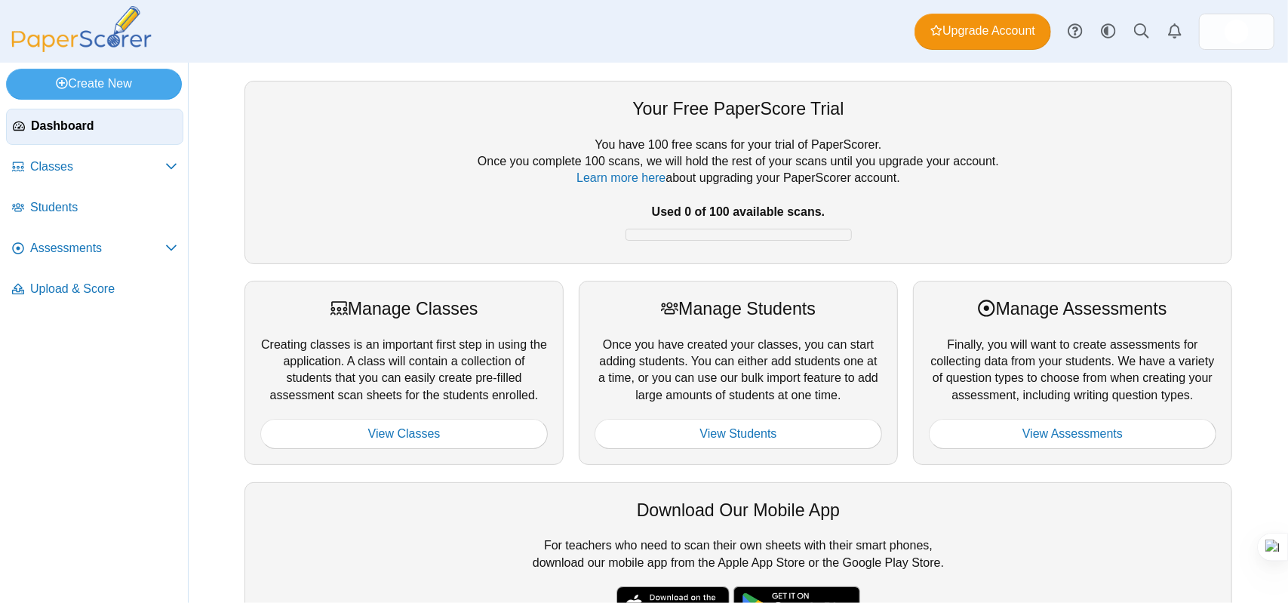
click at [98, 245] on span "Assessments" at bounding box center [97, 248] width 135 height 17
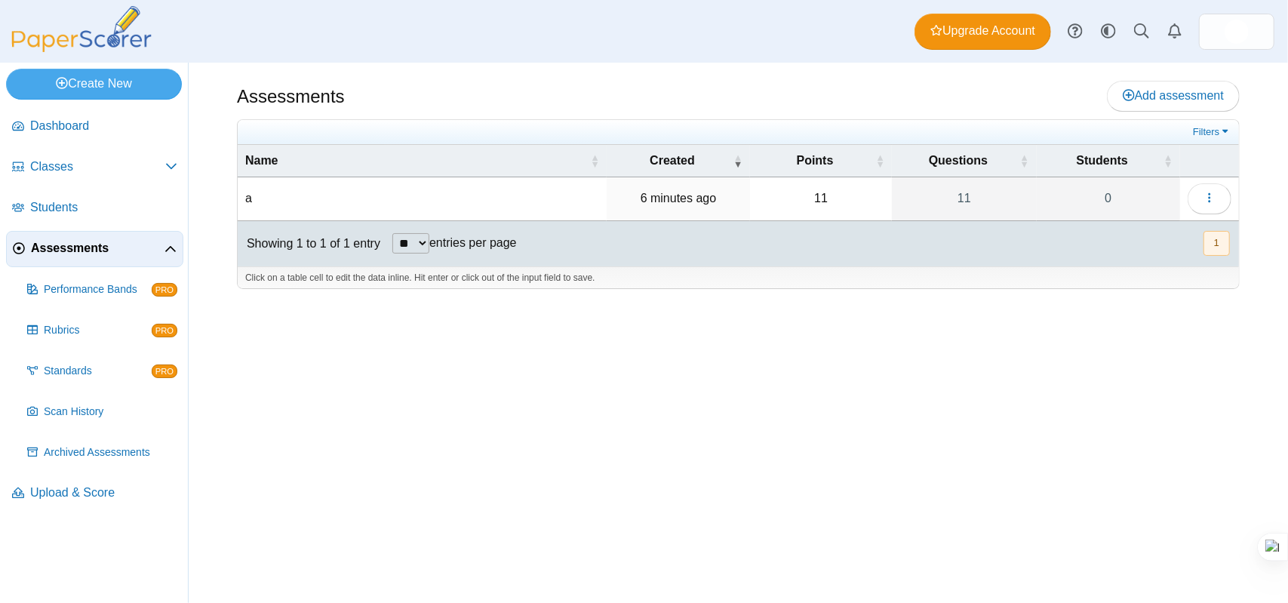
click at [257, 197] on td "a" at bounding box center [422, 198] width 369 height 43
click at [294, 195] on input "*" at bounding box center [422, 198] width 354 height 30
click at [1197, 198] on button "button" at bounding box center [1210, 198] width 44 height 30
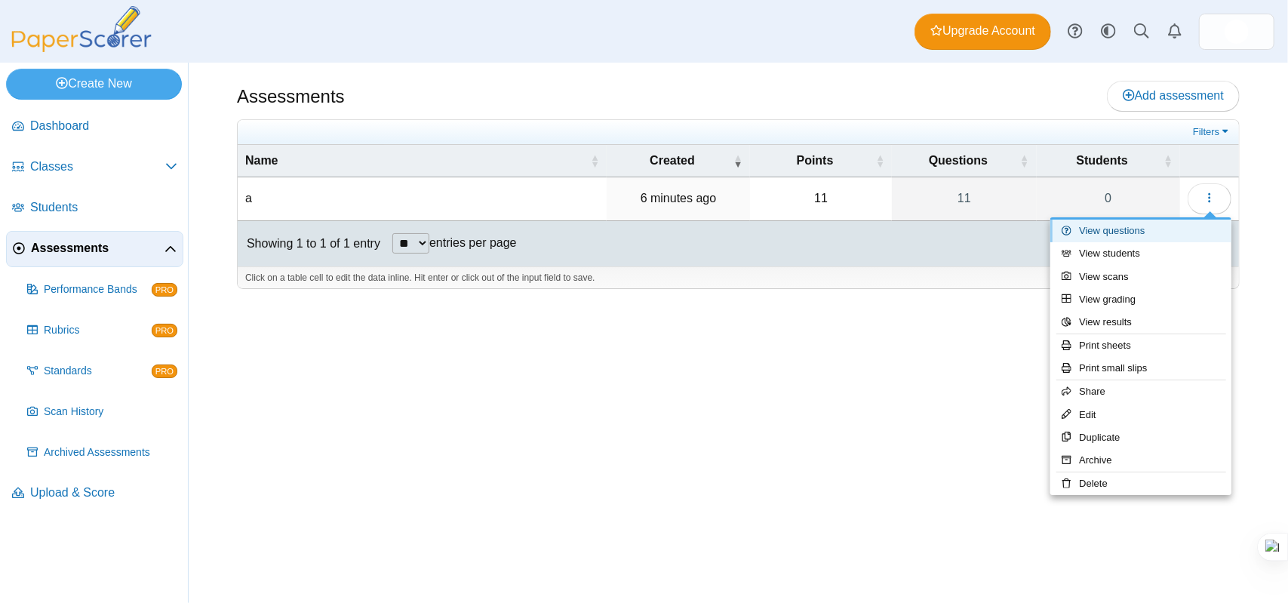
click at [1156, 230] on link "View questions" at bounding box center [1140, 231] width 181 height 23
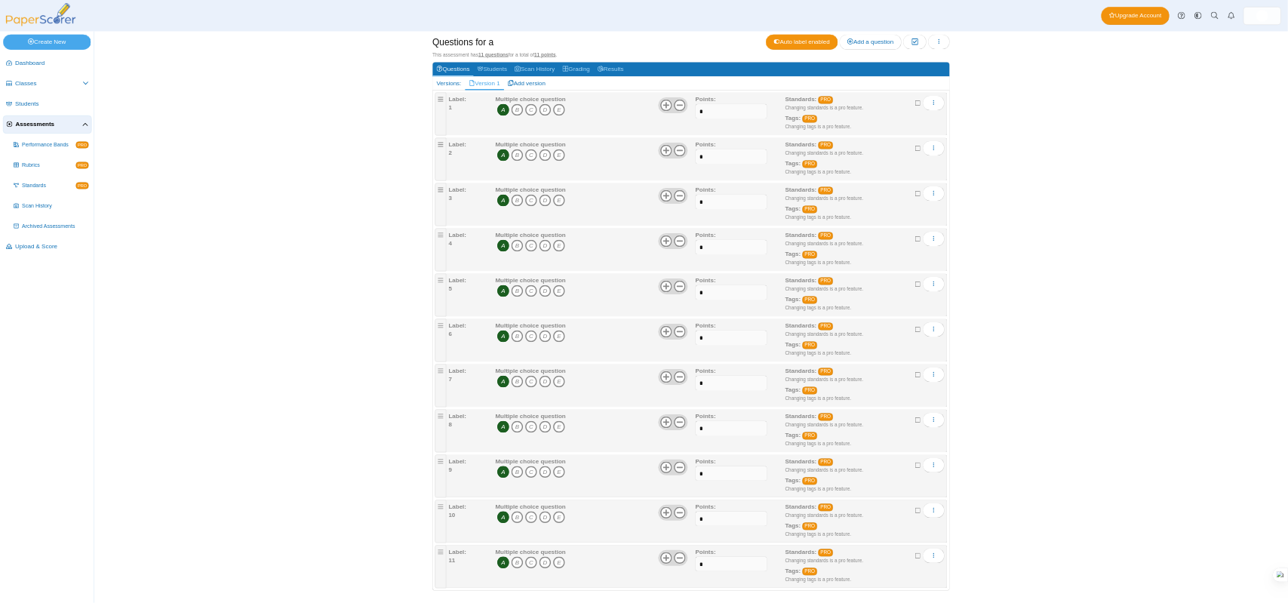
scroll to position [122, 0]
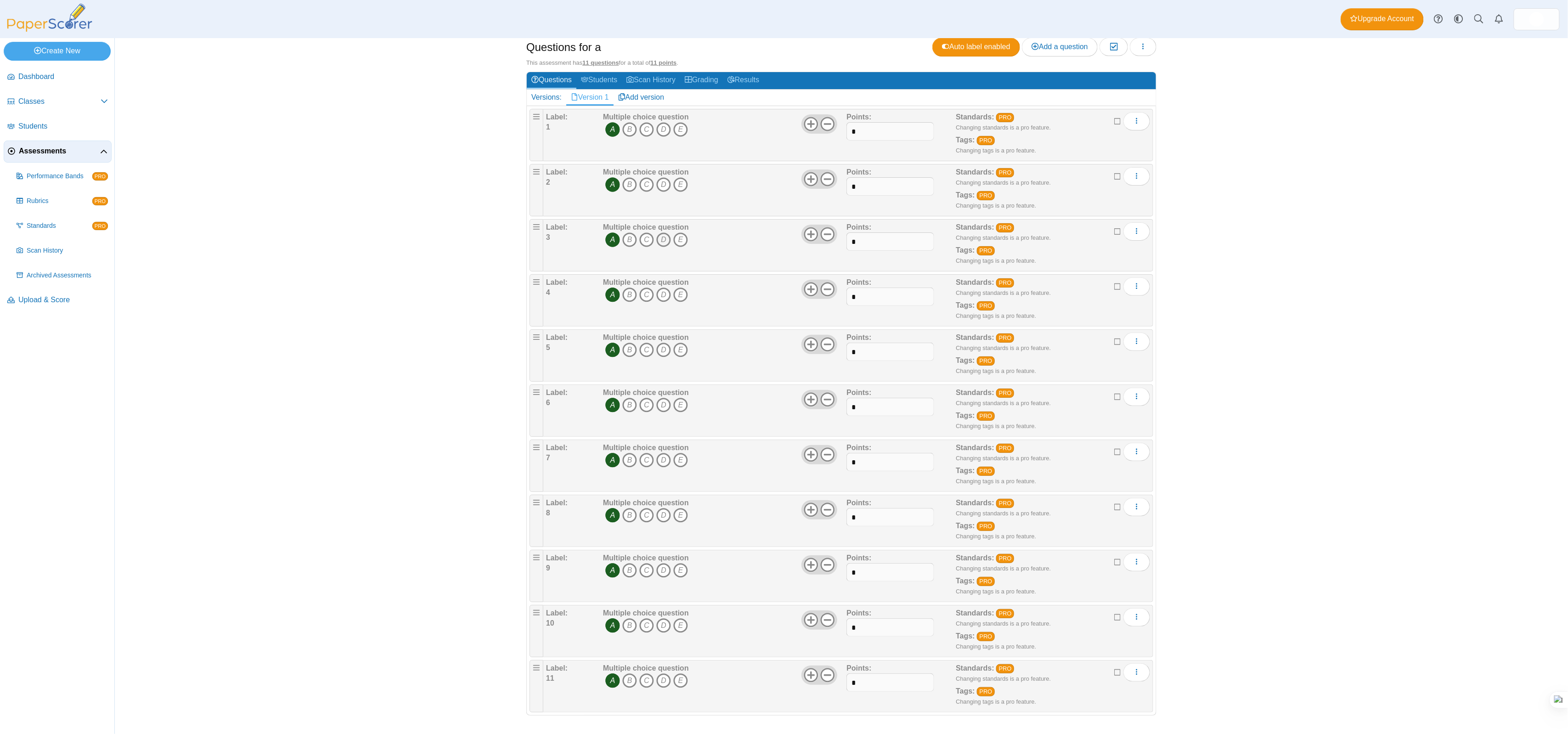
click at [656, 235] on icon "D" at bounding box center [663, 240] width 15 height 15
click at [675, 295] on icon "E" at bounding box center [681, 295] width 15 height 15
click at [673, 345] on icon "E" at bounding box center [681, 350] width 15 height 15
click at [676, 366] on icon "E" at bounding box center [681, 405] width 15 height 15
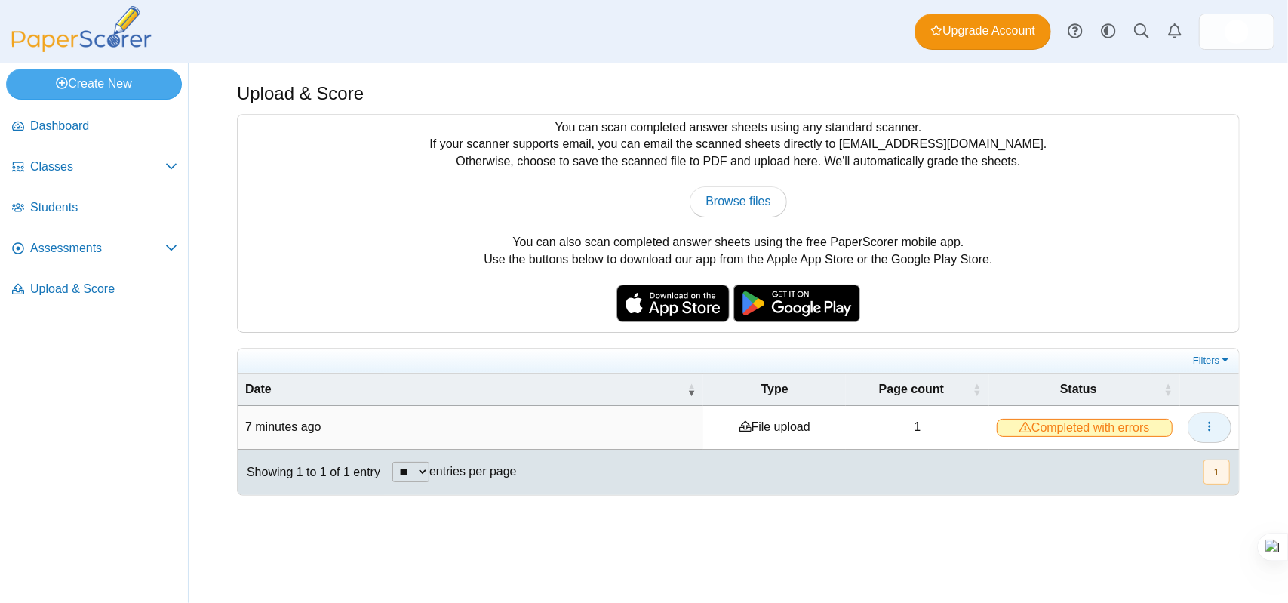
click at [1203, 422] on button "button" at bounding box center [1210, 427] width 44 height 30
click at [854, 500] on div at bounding box center [738, 503] width 1003 height 15
click at [748, 200] on span "Browse files" at bounding box center [737, 201] width 65 height 13
type input "**********"
